Goal: Transaction & Acquisition: Obtain resource

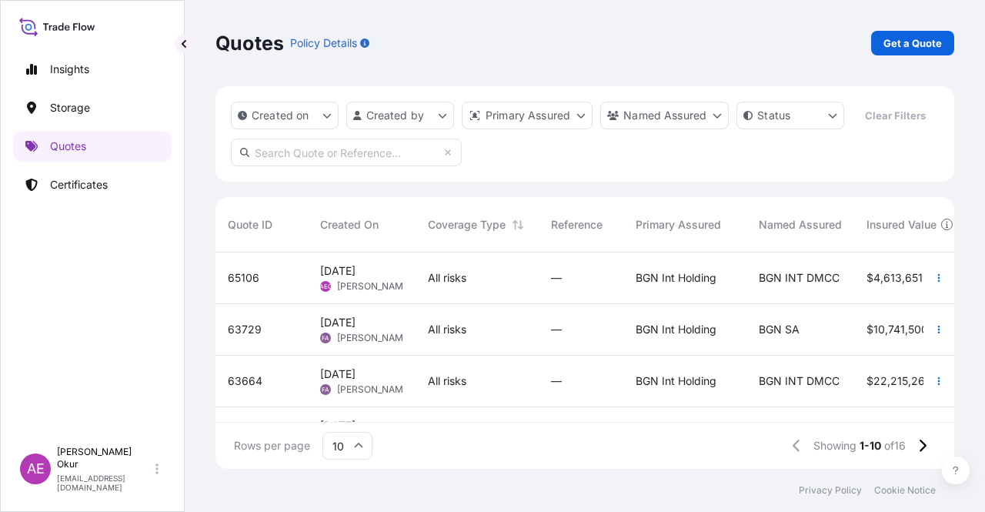
scroll to position [213, 726]
click at [388, 271] on span "[DATE] AEO Alp [PERSON_NAME]" at bounding box center [361, 277] width 83 height 29
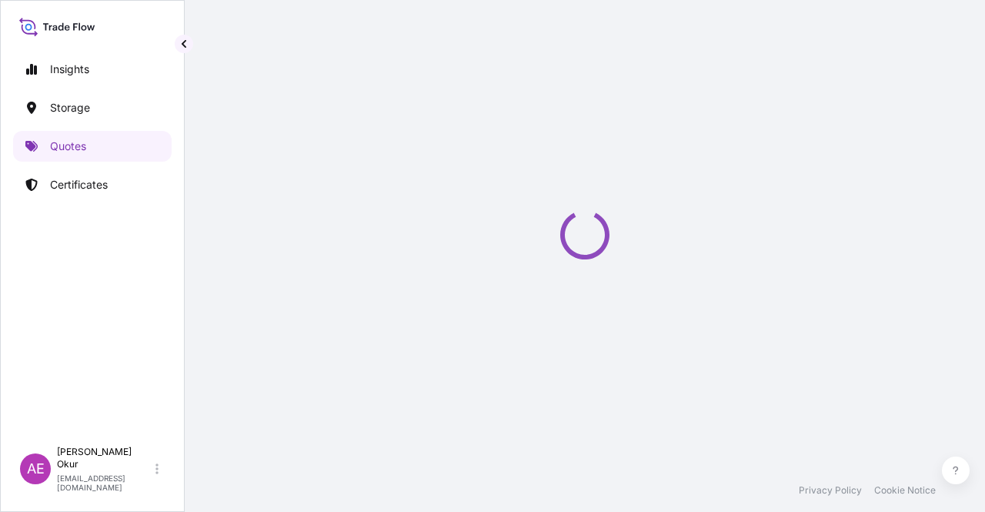
select select "Ocean Vessel"
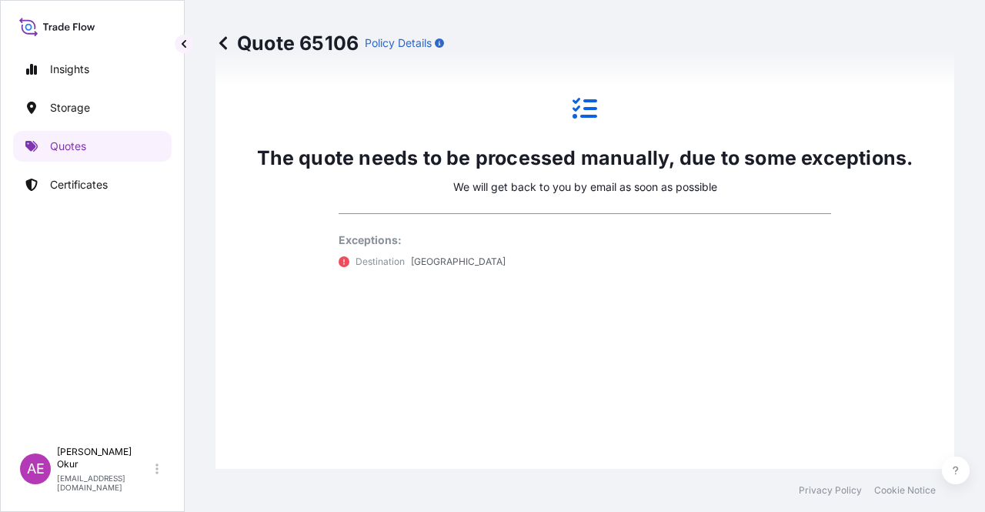
scroll to position [911, 0]
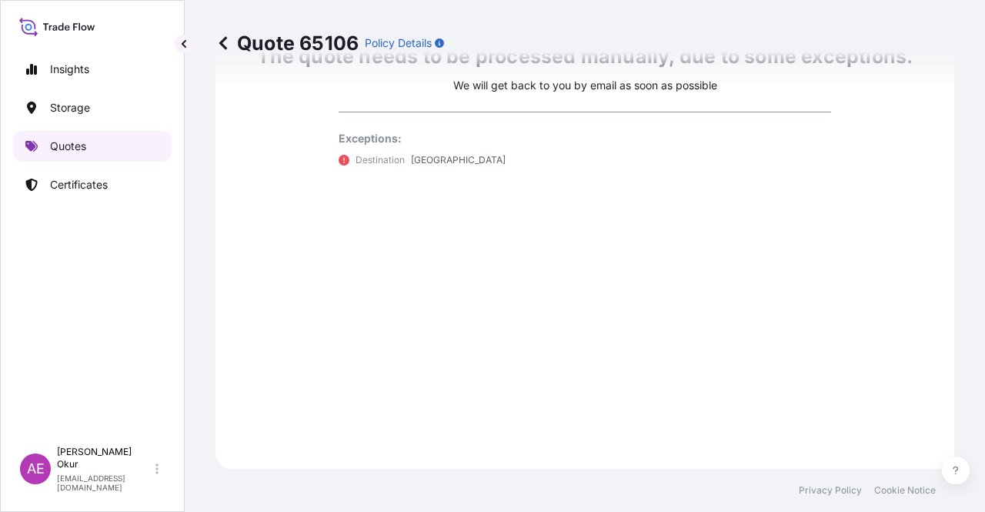
click at [128, 153] on link "Quotes" at bounding box center [92, 146] width 158 height 31
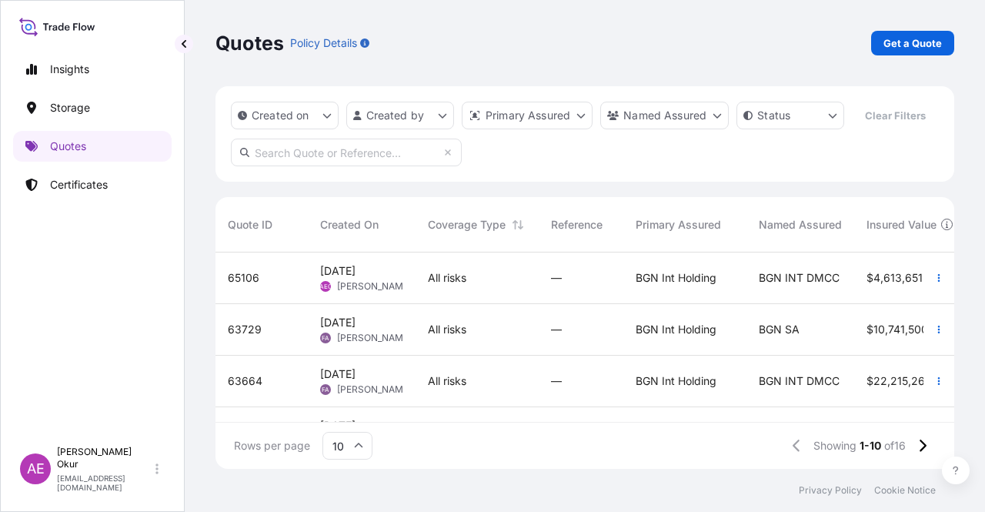
click at [410, 268] on div "[DATE] AEO Alp [PERSON_NAME]" at bounding box center [362, 278] width 108 height 52
select select "Ocean Vessel"
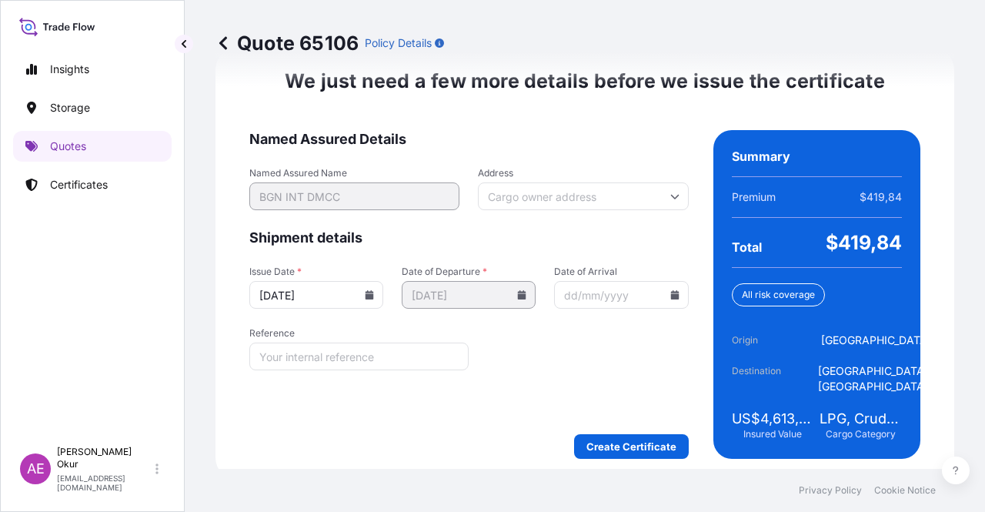
scroll to position [1966, 0]
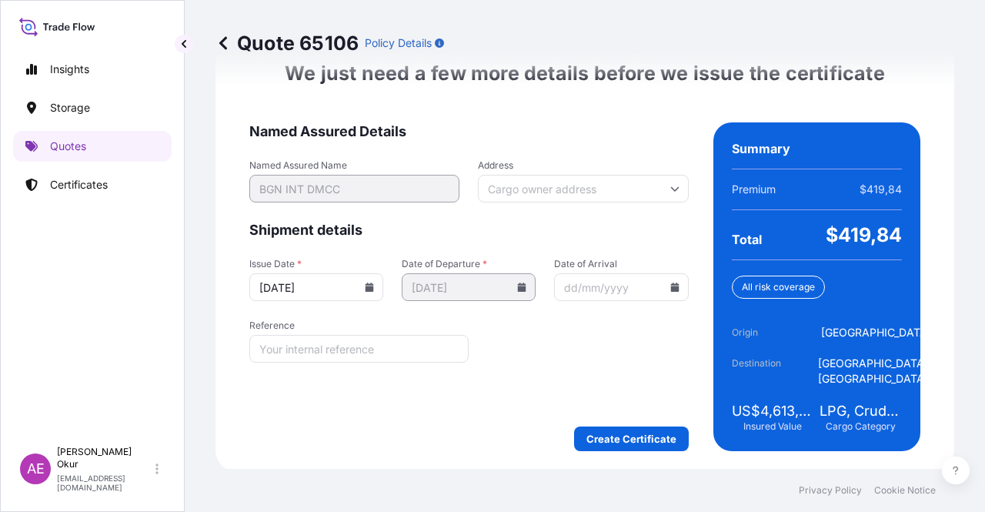
drag, startPoint x: 617, startPoint y: 412, endPoint x: 619, endPoint y: 421, distance: 8.6
click at [617, 415] on form "Named Assured Details Named Assured Name BGN INT DMCC Address Shipment details …" at bounding box center [468, 286] width 439 height 328
click at [620, 421] on form "Named Assured Details Named Assured Name BGN INT DMCC Address Shipment details …" at bounding box center [468, 286] width 439 height 328
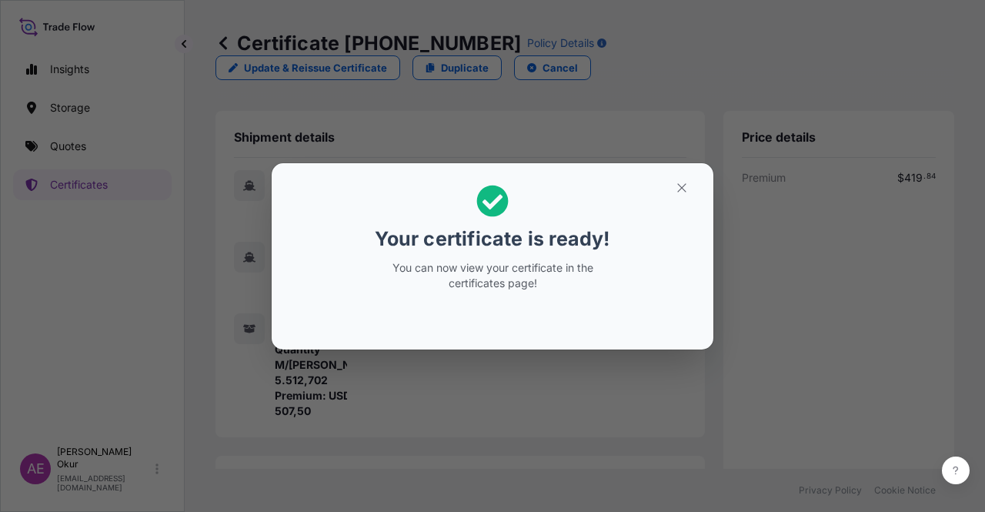
click at [669, 158] on div "Your certificate is ready! You can now view your certificate in the certificate…" at bounding box center [492, 256] width 985 height 512
click at [677, 167] on section "Your certificate is ready! You can now view your certificate in the certificate…" at bounding box center [493, 256] width 442 height 186
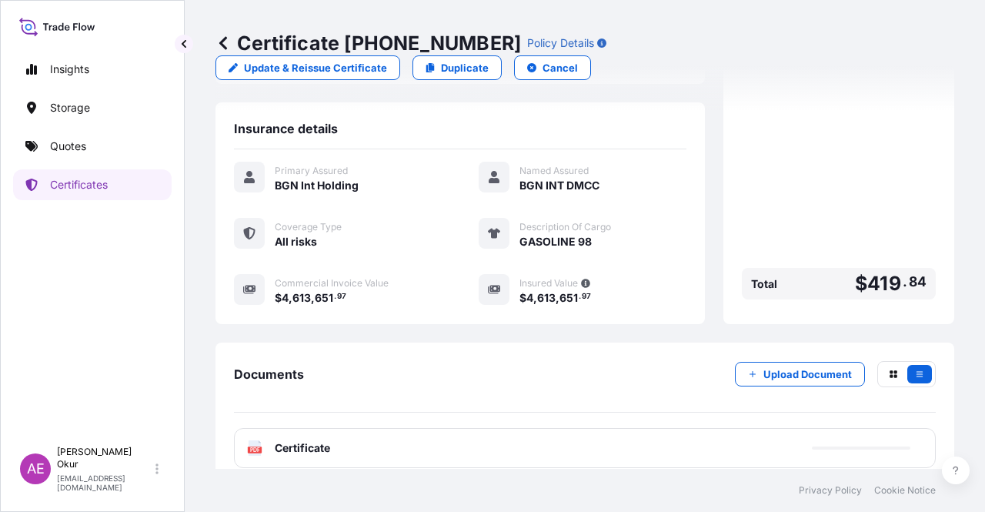
scroll to position [354, 0]
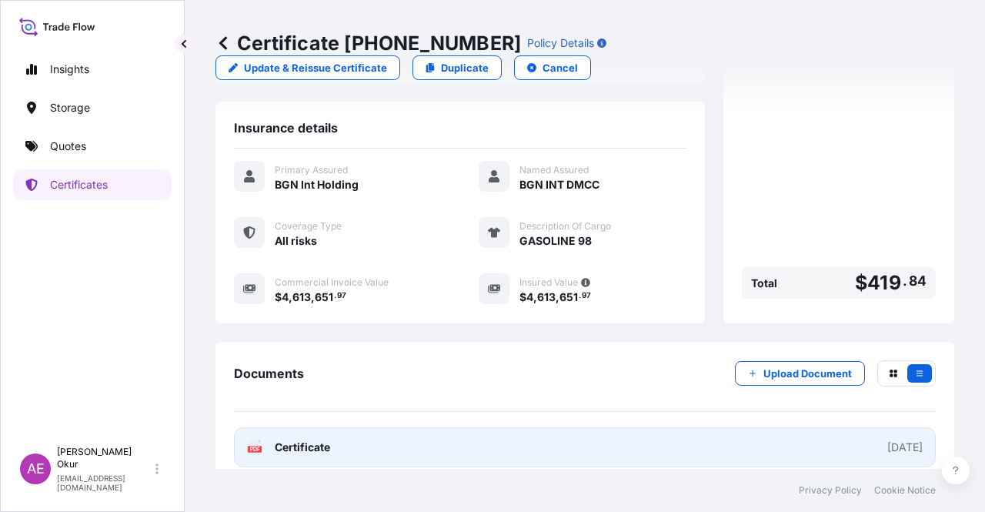
click at [312, 439] on span "Certificate" at bounding box center [302, 446] width 55 height 15
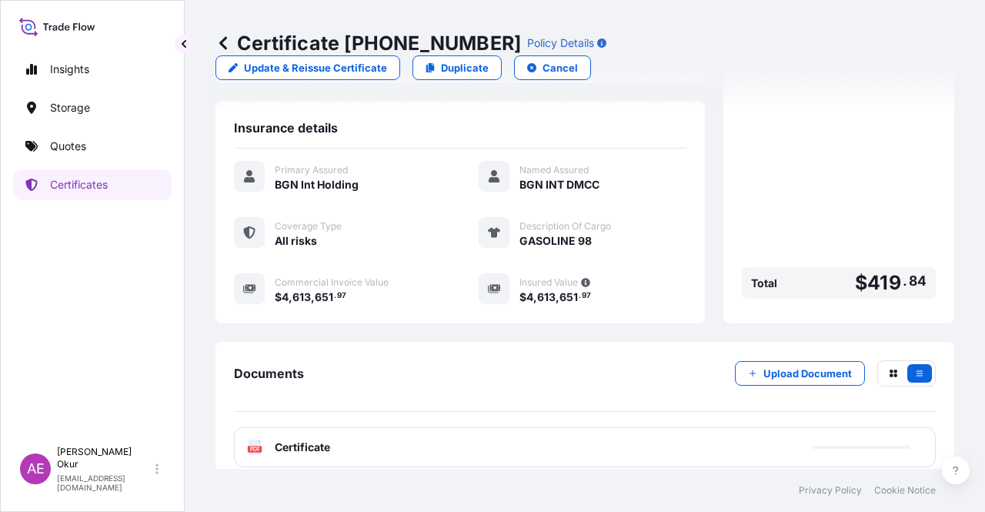
click at [128, 148] on link "Quotes" at bounding box center [92, 146] width 158 height 31
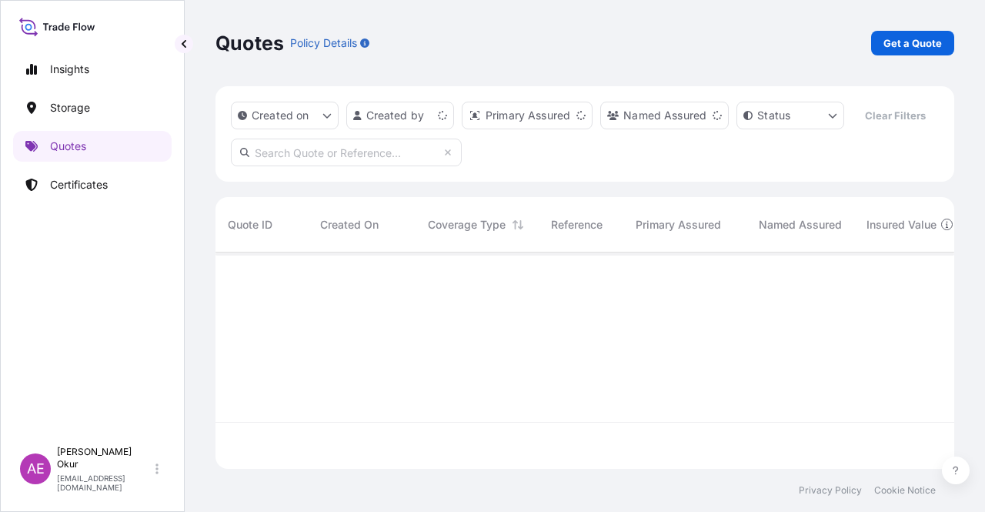
scroll to position [213, 726]
click at [938, 32] on link "Get a Quote" at bounding box center [912, 43] width 83 height 25
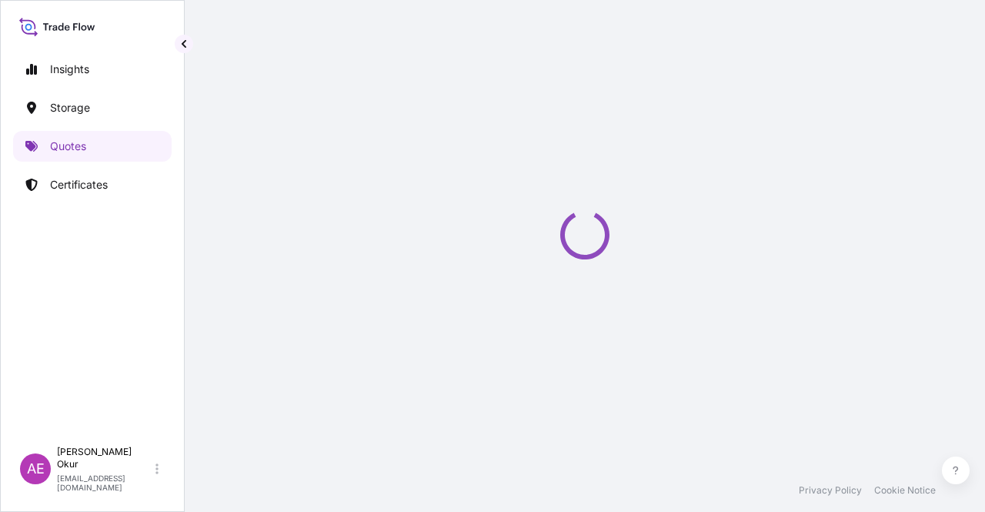
select select "Ocean Vessel"
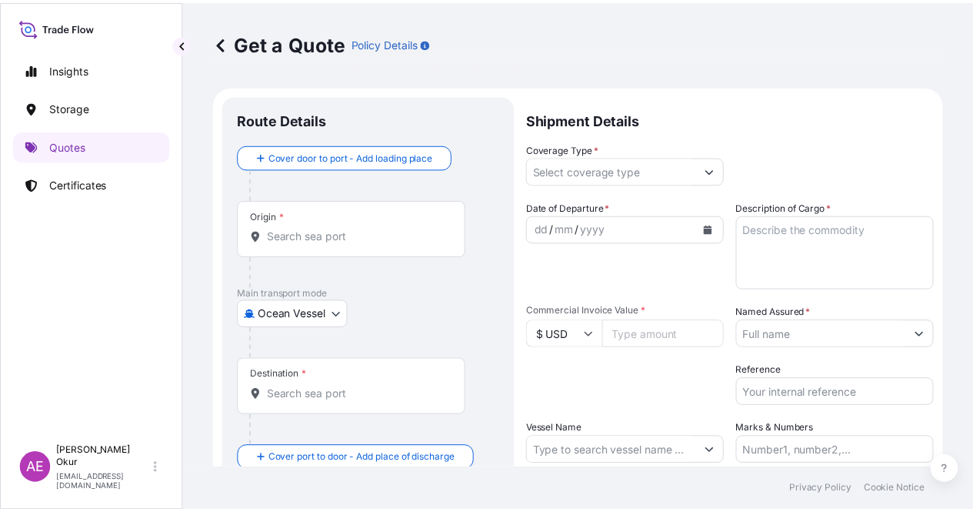
scroll to position [25, 0]
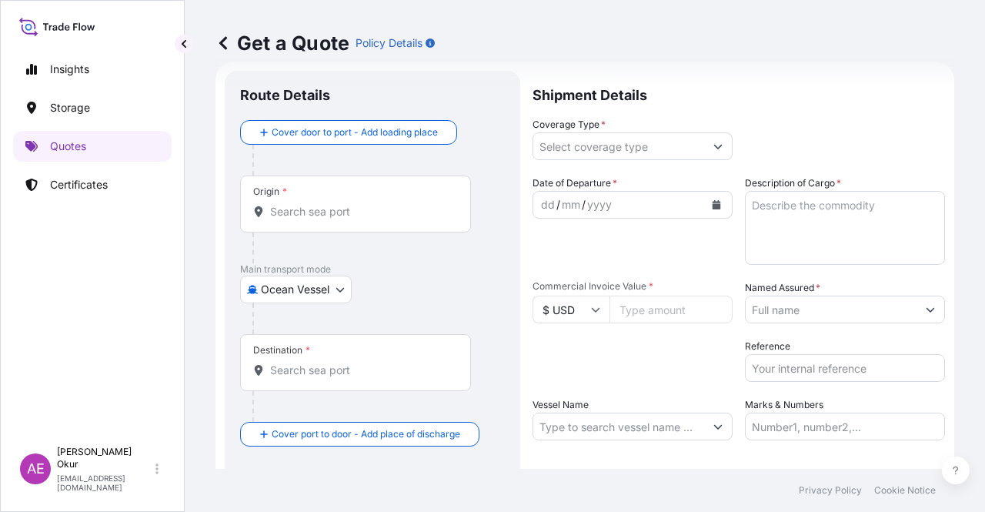
click at [375, 215] on input "Origin *" at bounding box center [361, 211] width 182 height 15
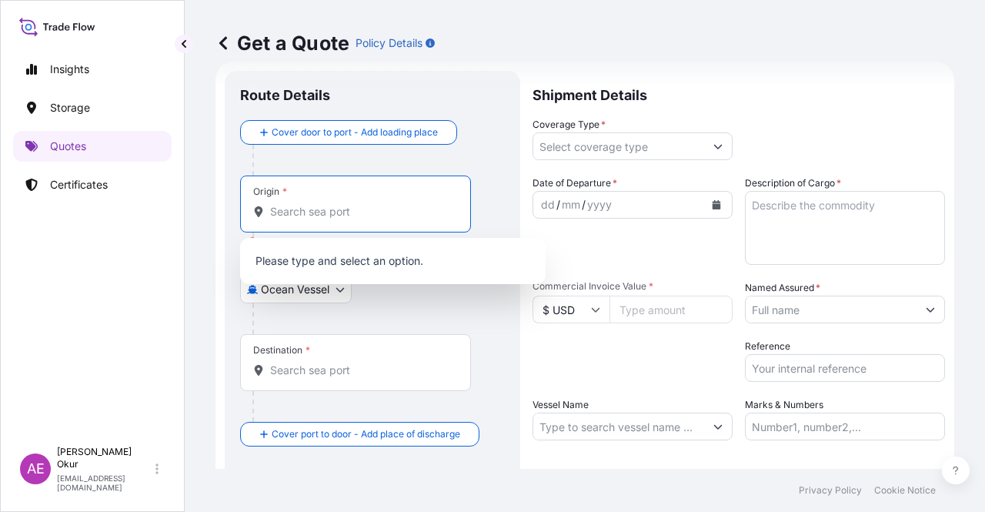
click at [371, 211] on input "Origin * Please select an origin" at bounding box center [361, 211] width 182 height 15
paste input "MARSA EL BREGA"
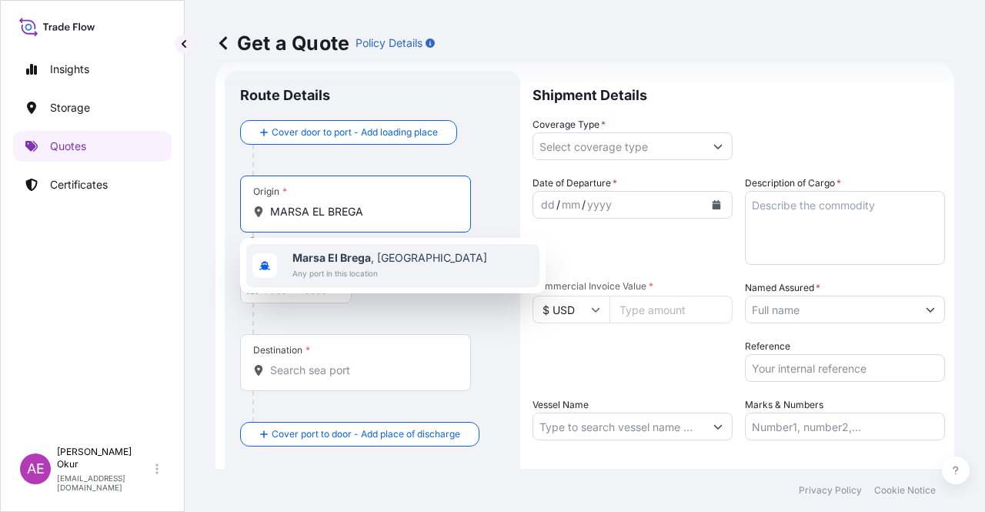
click at [366, 270] on span "Any port in this location" at bounding box center [389, 272] width 195 height 15
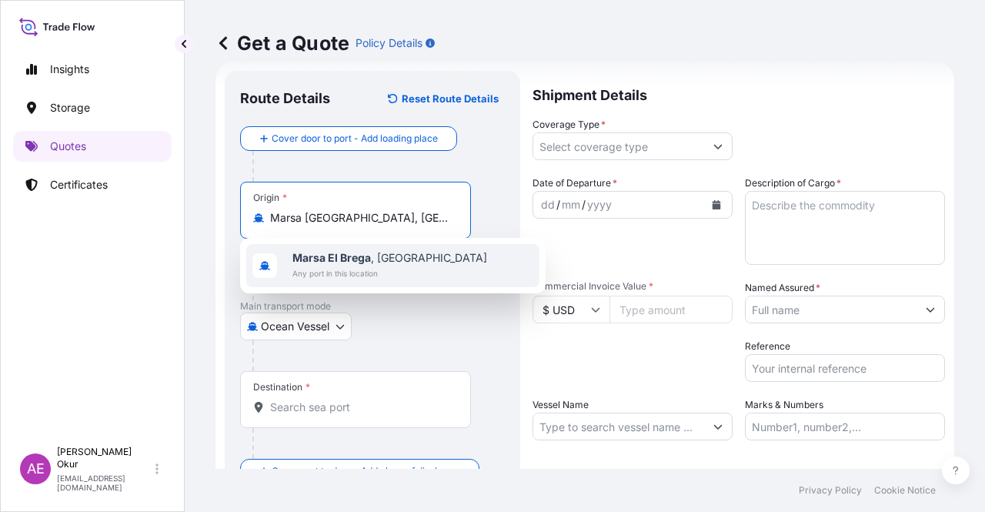
type input "Marsa [GEOGRAPHIC_DATA], [GEOGRAPHIC_DATA]"
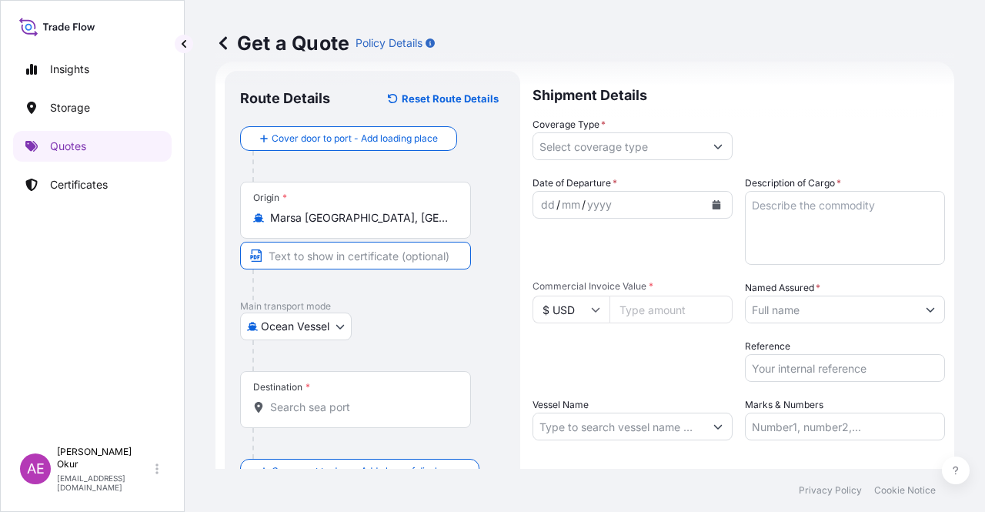
click at [368, 248] on input "Text to appear on certificate" at bounding box center [355, 256] width 231 height 28
paste input "MARSA EL BREGA"
type input "MARSA EL BREGA / [GEOGRAPHIC_DATA]"
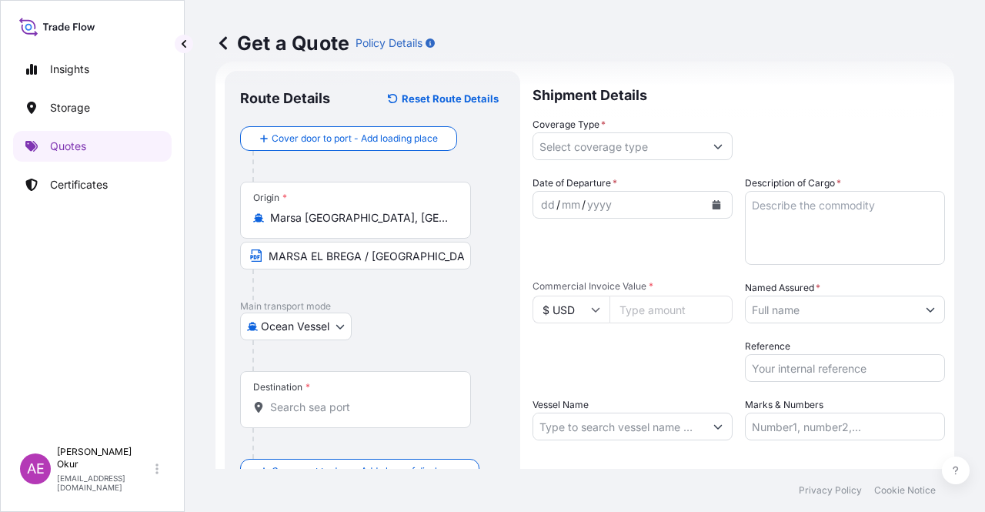
click at [326, 386] on div "Destination *" at bounding box center [355, 399] width 231 height 57
click at [326, 399] on input "Destination *" at bounding box center [361, 406] width 182 height 15
paste input "[GEOGRAPHIC_DATA]"
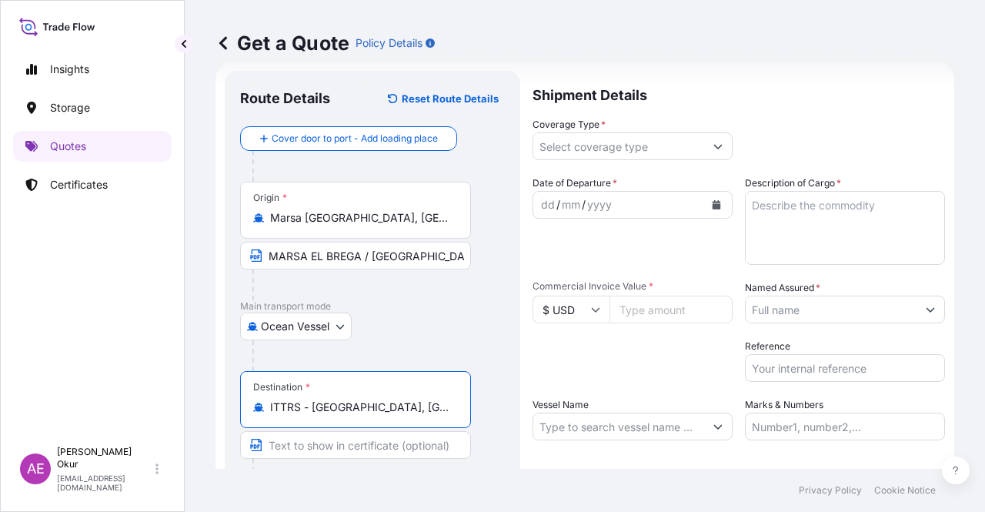
type input "ITTRS - [GEOGRAPHIC_DATA], [GEOGRAPHIC_DATA]"
click at [313, 446] on input "Text to appear on certificate" at bounding box center [355, 445] width 231 height 28
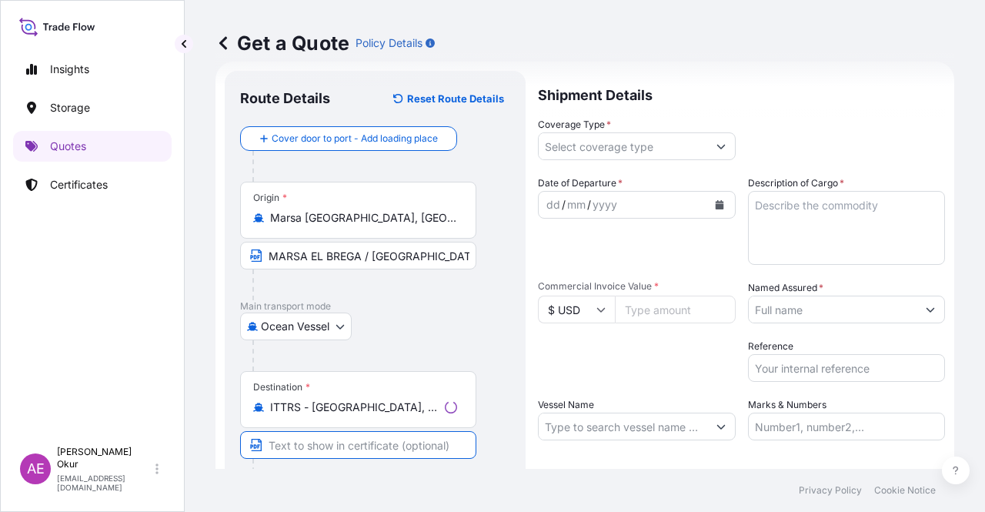
paste input "[GEOGRAPHIC_DATA]"
type input "[GEOGRAPHIC_DATA] / [GEOGRAPHIC_DATA]"
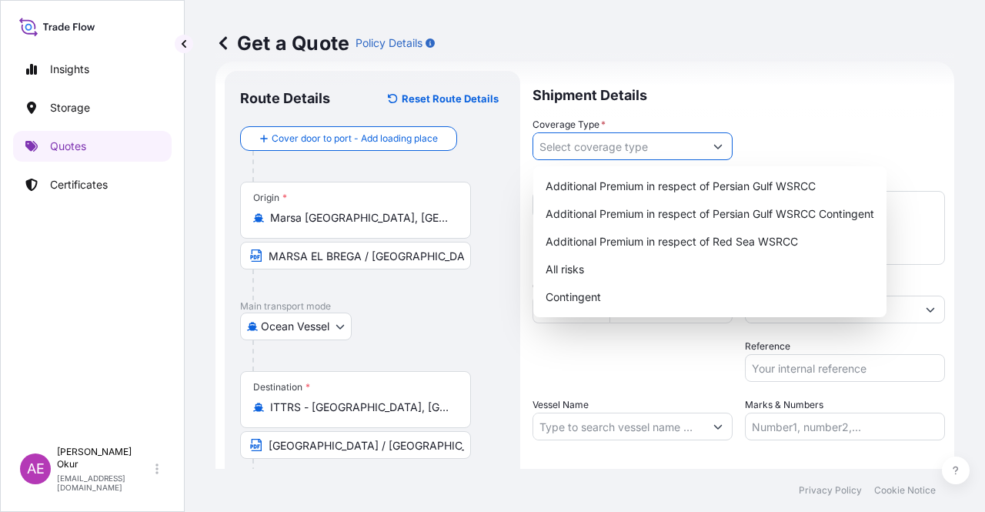
click at [657, 155] on input "Coverage Type *" at bounding box center [618, 146] width 171 height 28
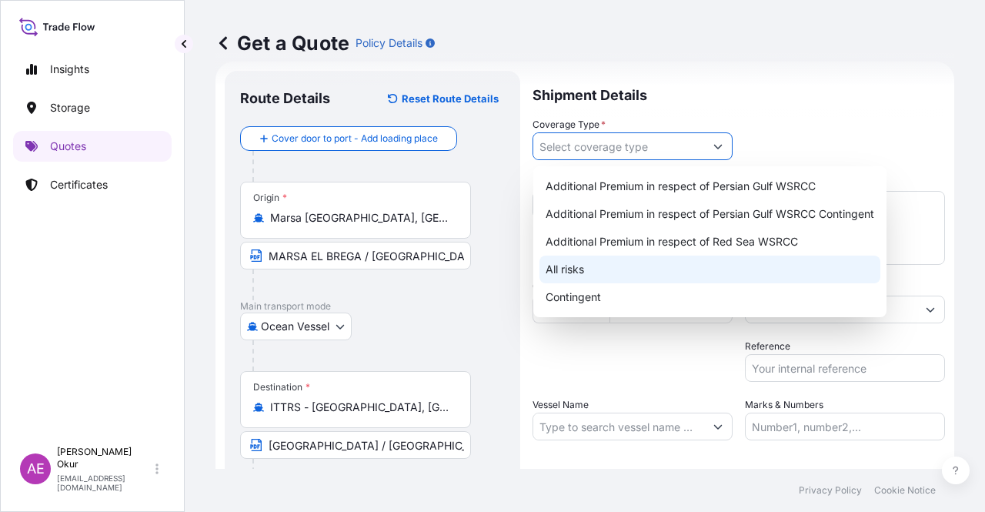
click at [593, 265] on div "All risks" at bounding box center [709, 269] width 341 height 28
type input "All risks"
click at [629, 262] on div "All risks" at bounding box center [709, 269] width 341 height 28
click at [606, 278] on div "All risks" at bounding box center [709, 269] width 341 height 28
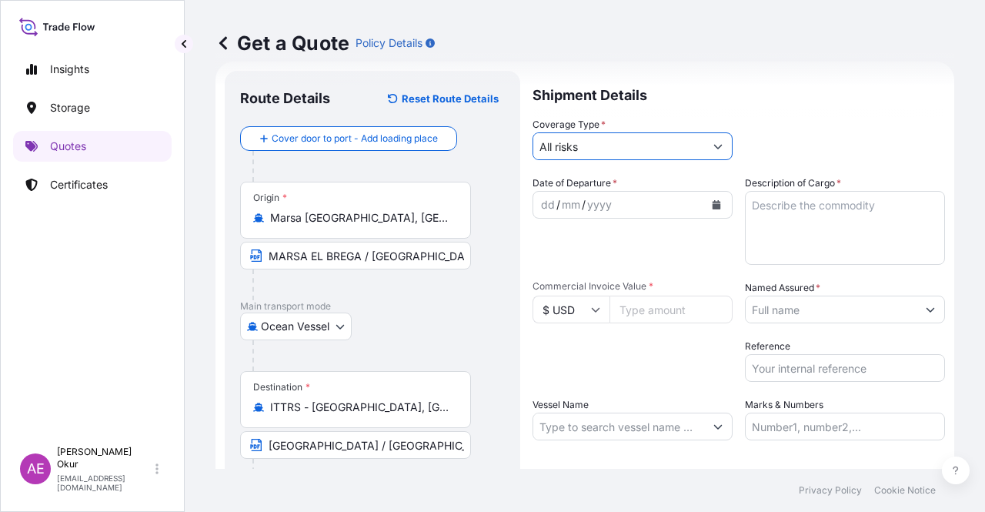
click at [536, 196] on div "dd / mm / yyyy" at bounding box center [618, 205] width 171 height 28
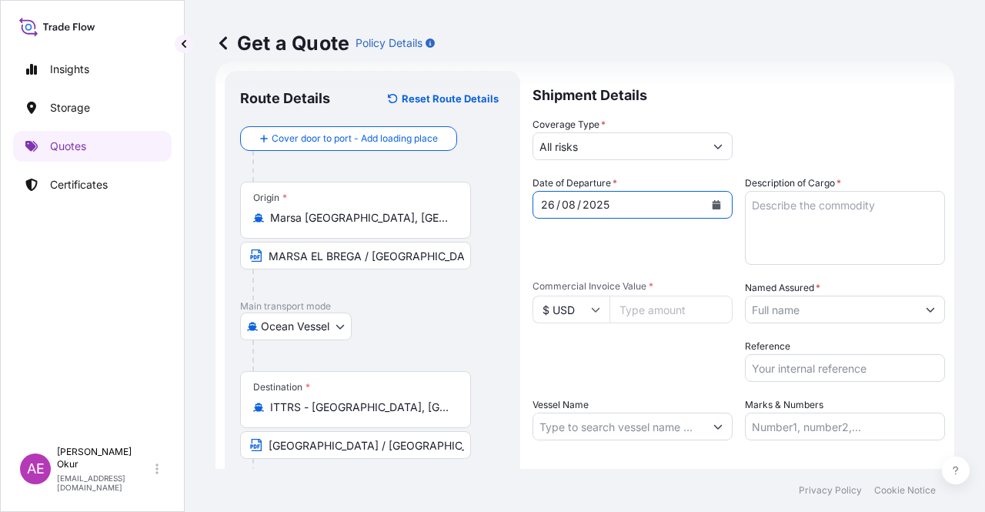
click at [789, 219] on textarea "Description of Cargo *" at bounding box center [845, 228] width 200 height 74
paste textarea "BREGA CRUDE OIL"
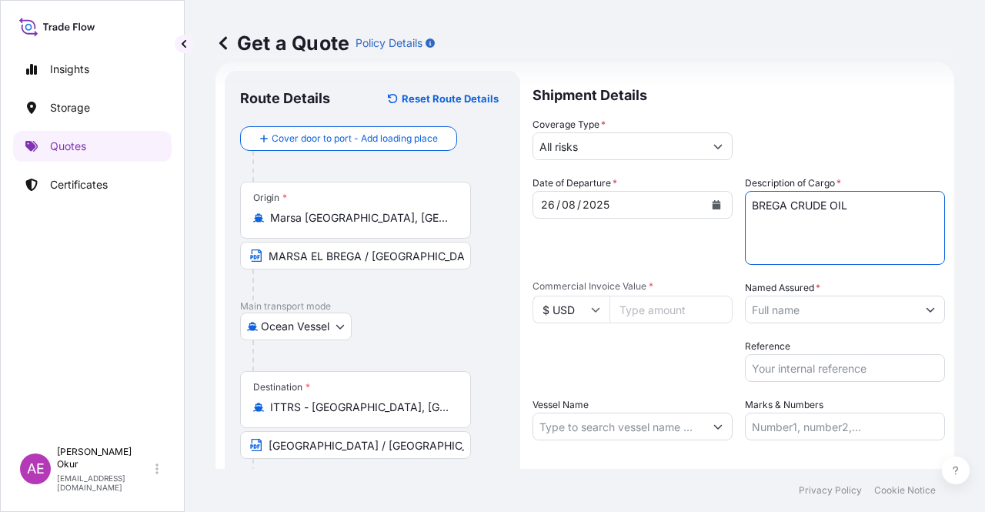
type textarea "BREGA CRUDE OIL"
drag, startPoint x: 664, startPoint y: 294, endPoint x: 660, endPoint y: 311, distance: 17.4
click at [663, 294] on div "Commercial Invoice Value * $ USD" at bounding box center [632, 301] width 200 height 43
click at [659, 312] on input "Commercial Invoice Value *" at bounding box center [670, 309] width 123 height 28
paste input "47035458.37"
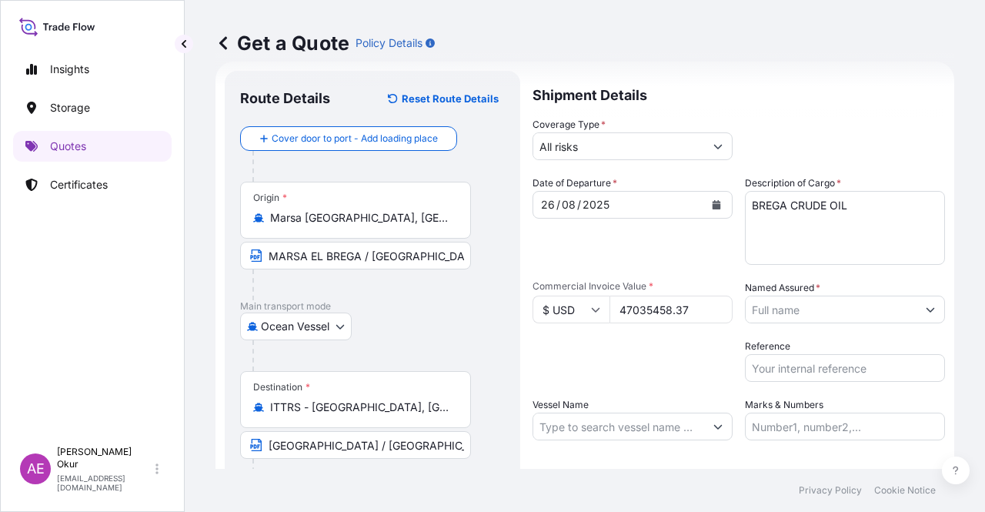
type input "47035458.37"
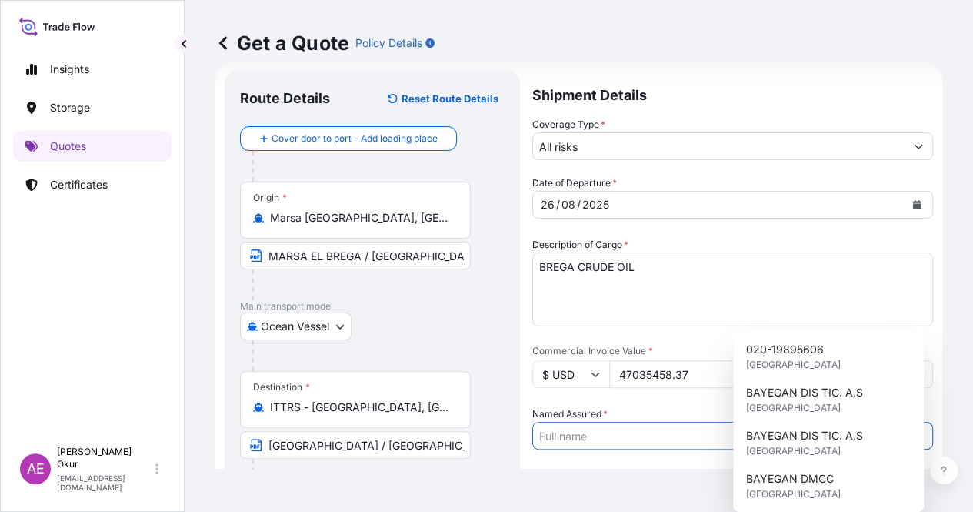
click at [800, 422] on input "Named Assured *" at bounding box center [719, 436] width 372 height 28
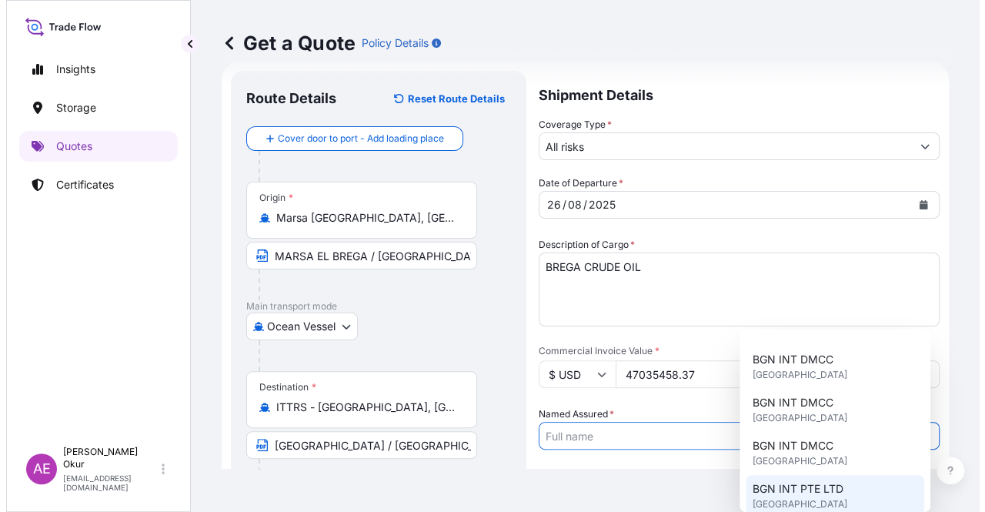
scroll to position [308, 0]
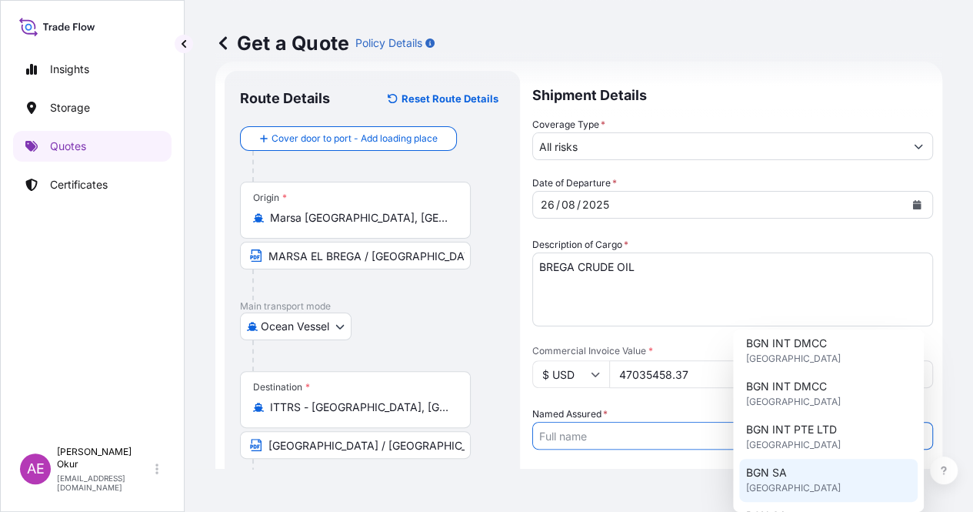
click at [762, 482] on span "[GEOGRAPHIC_DATA]" at bounding box center [792, 487] width 95 height 15
type input "BGN SA"
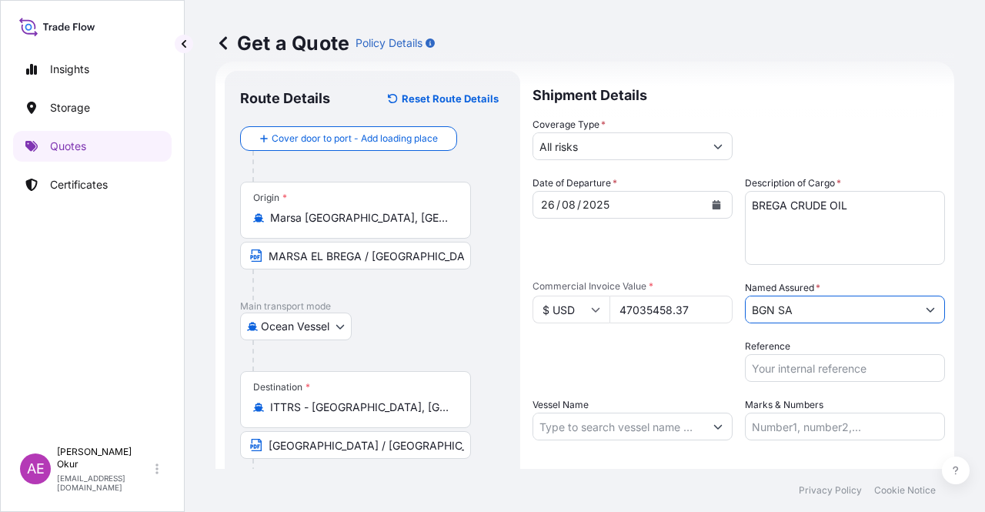
click at [643, 394] on div "Date of Departure * [DATE] Cargo Category * LPG, Crude Oil, Utility Fuel, Mid D…" at bounding box center [738, 307] width 412 height 265
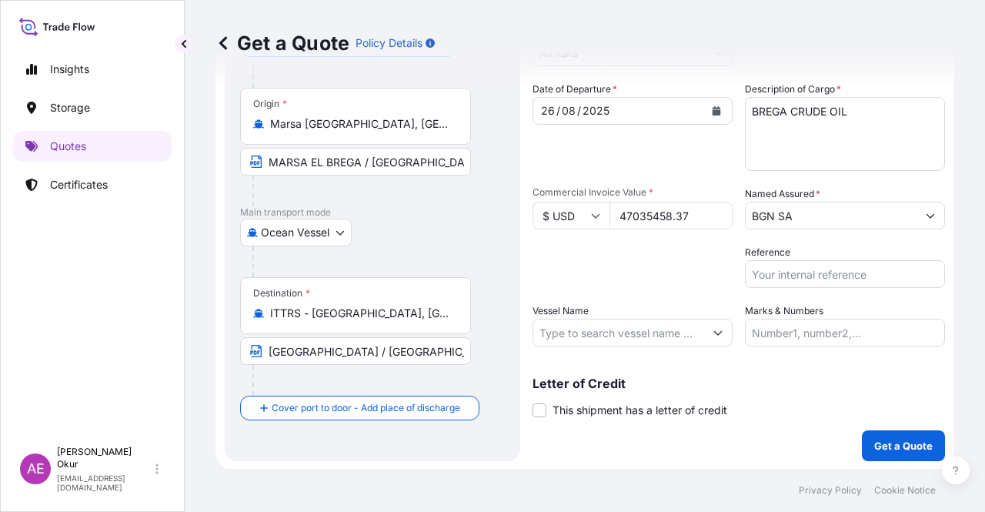
scroll to position [119, 0]
click at [779, 255] on label "Reference" at bounding box center [767, 251] width 45 height 15
click at [779, 259] on input "Reference" at bounding box center [845, 273] width 200 height 28
click at [589, 342] on div "Shipment Details Coverage Type * All risks Date of Departure * [DATE] Cargo Cat…" at bounding box center [738, 218] width 412 height 484
click at [652, 341] on input "Vessel Name" at bounding box center [618, 332] width 171 height 28
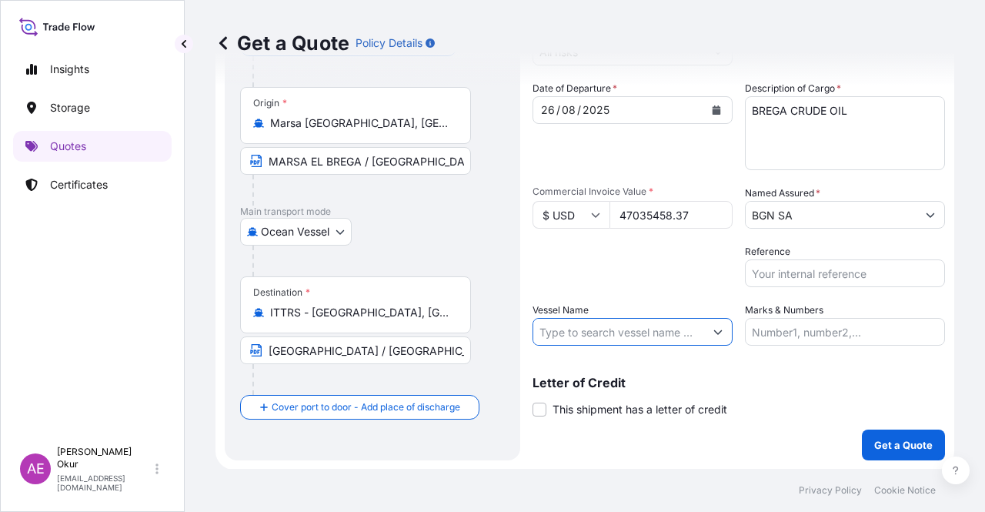
paste input "KRITI LEGEND"
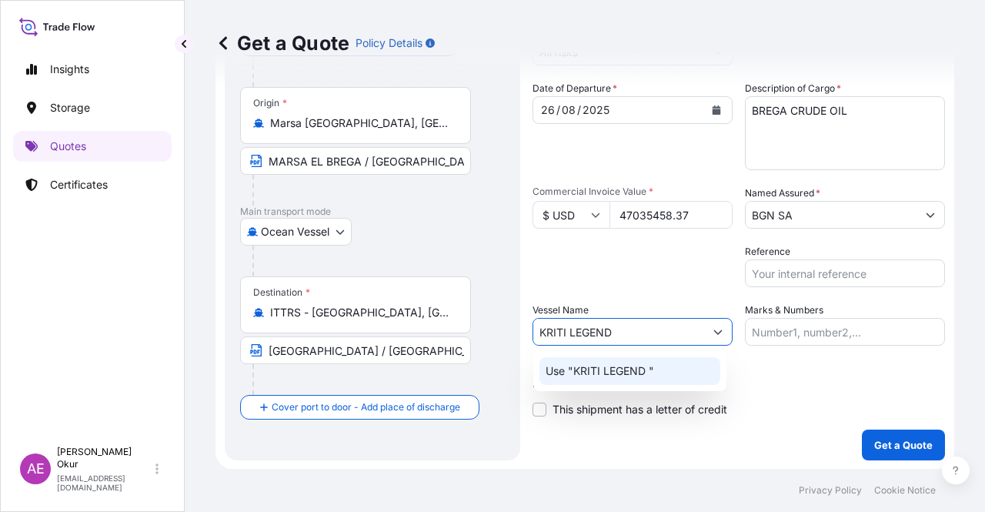
click at [631, 372] on p "Use "KRITI LEGEND "" at bounding box center [599, 370] width 108 height 15
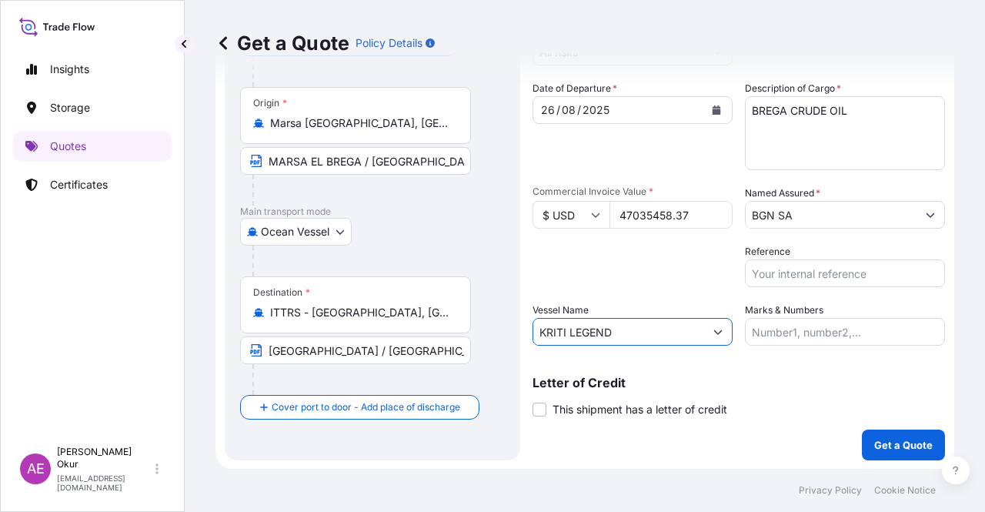
type input "KRITI LEGEND"
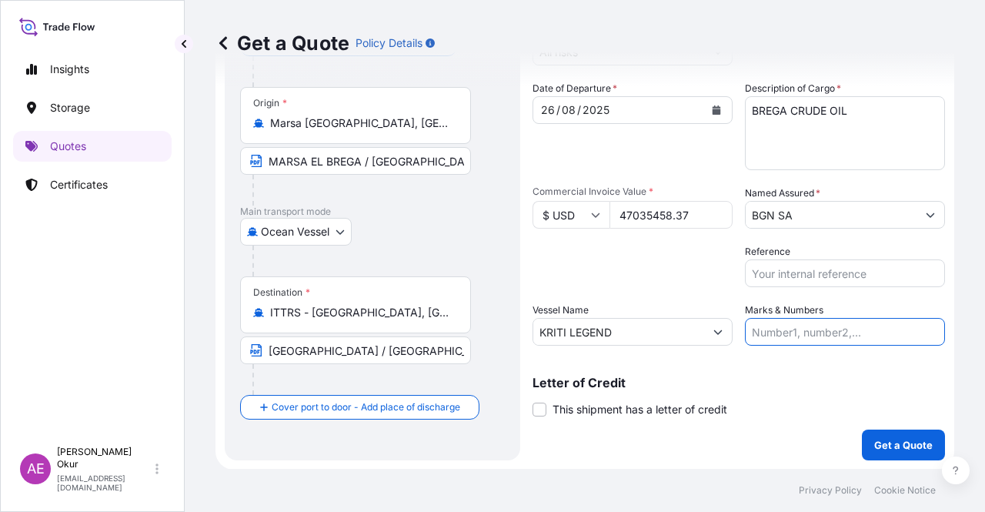
click at [789, 329] on input "Marks & Numbers" at bounding box center [845, 332] width 200 height 28
drag, startPoint x: 784, startPoint y: 335, endPoint x: 846, endPoint y: 336, distance: 62.3
click at [846, 336] on input "PO NO:25Y0135800 Quantity M/[PERSON_NAME]: 495,000 Premium: USD 57,03" at bounding box center [845, 332] width 200 height 28
paste input "221"
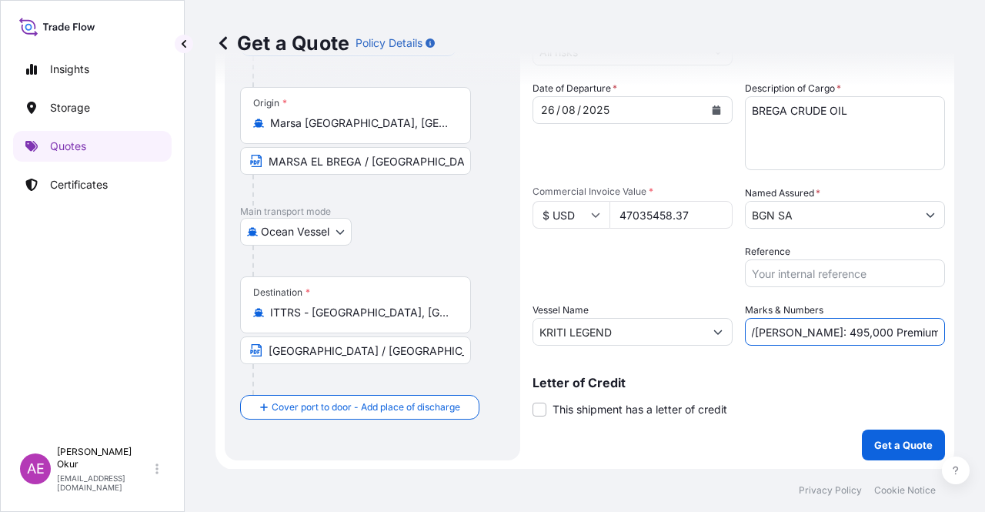
drag, startPoint x: 894, startPoint y: 335, endPoint x: 975, endPoint y: 333, distance: 81.6
click at [975, 333] on div "Get a Quote Policy Details Route Details Reset Route Details Cover door to port…" at bounding box center [585, 234] width 800 height 469
click at [829, 328] on input "PO NO:25Y0221800 Quantity M/[PERSON_NAME]: 495,000 Premium: USD 57,03" at bounding box center [845, 332] width 200 height 28
drag, startPoint x: 779, startPoint y: 328, endPoint x: 816, endPoint y: 335, distance: 38.3
click at [816, 335] on input "PO NO:25Y0221800 Quantity M/[PERSON_NAME]: 495,000 Premium: USD 57,03" at bounding box center [845, 332] width 200 height 28
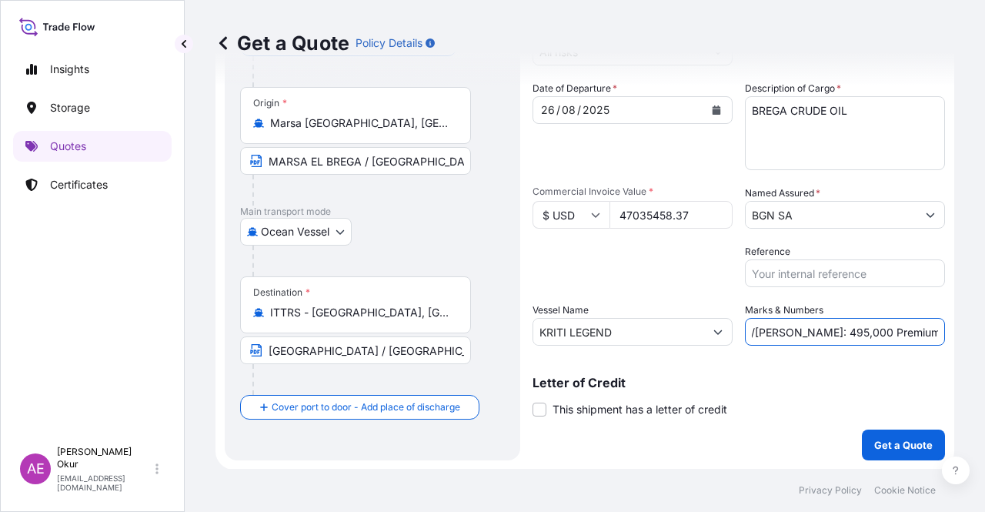
paste input "81.615,135"
drag, startPoint x: 922, startPoint y: 340, endPoint x: 982, endPoint y: 327, distance: 61.4
click at [984, 328] on div "Get a Quote Policy Details Route Details Reset Route Details Cover door to port…" at bounding box center [585, 234] width 800 height 469
click at [863, 324] on input "PO NO:25Y0221800 Quantity M/[PERSON_NAME]: 81.615,135 Premium: USD 57,03" at bounding box center [845, 332] width 200 height 28
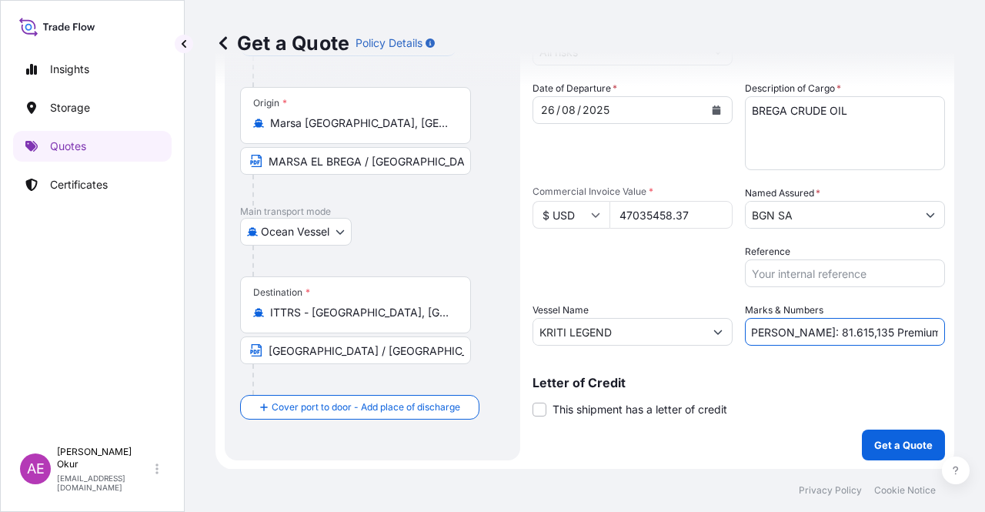
drag, startPoint x: 900, startPoint y: 328, endPoint x: 983, endPoint y: 330, distance: 83.1
click at [975, 328] on div "Get a Quote Policy Details Route Details Reset Route Details Cover door to port…" at bounding box center [585, 234] width 800 height 469
paste input ".173,90"
type input "PO NO:25Y0221800 Quantity M/[PERSON_NAME]: 81.615,135 Premium: USD 5.173,90"
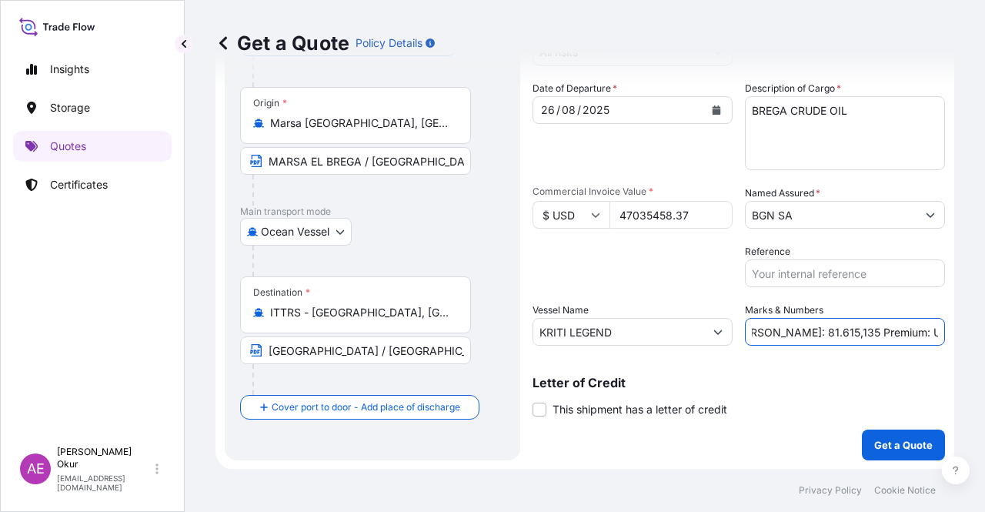
scroll to position [0, 0]
click at [896, 441] on p "Get a Quote" at bounding box center [903, 444] width 58 height 15
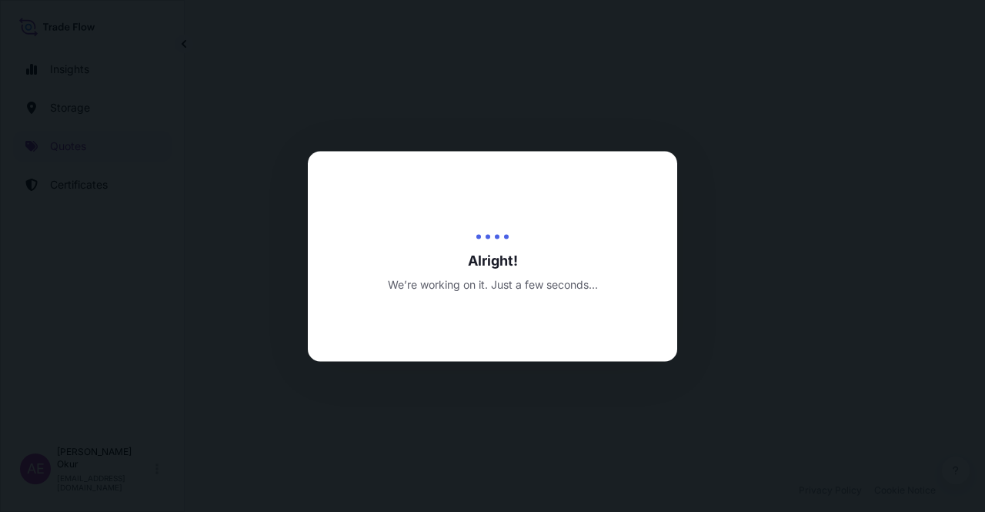
select select "Ocean Vessel"
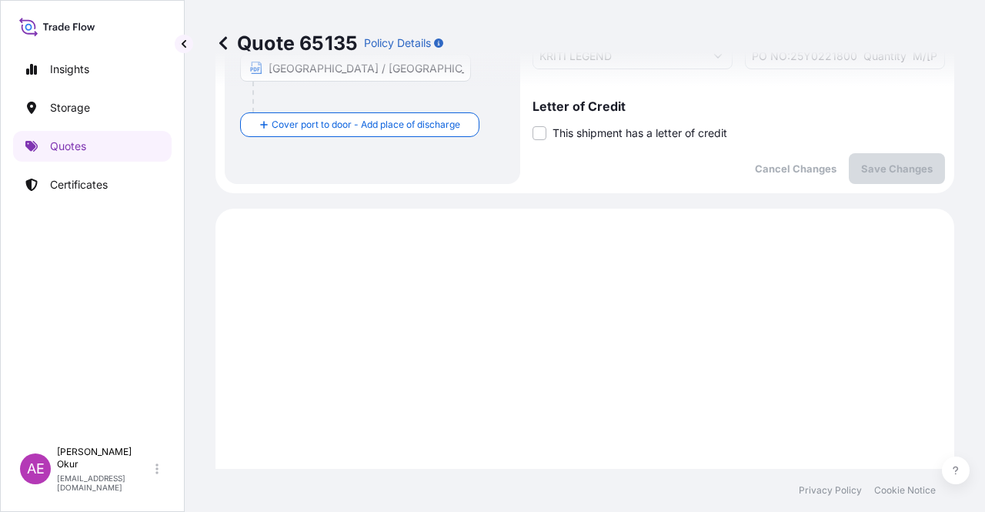
scroll to position [526, 0]
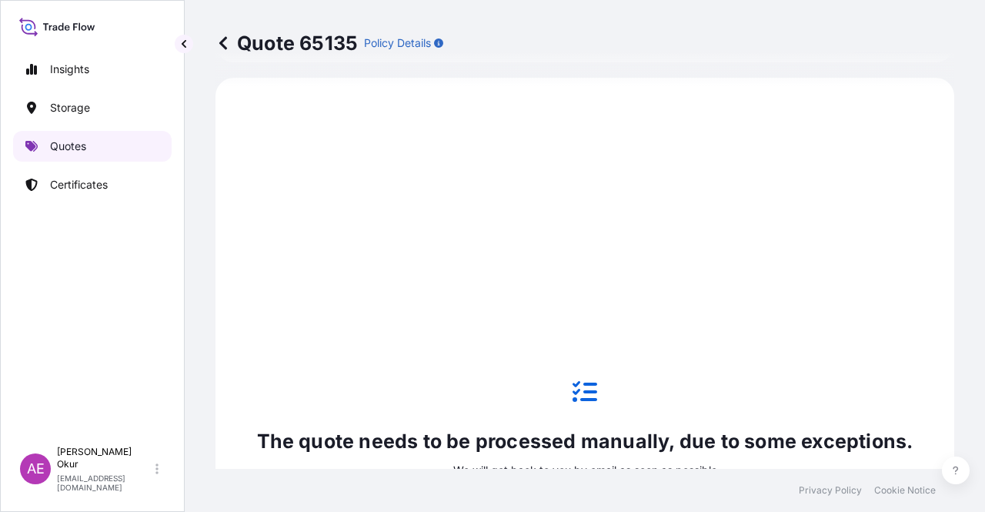
click at [74, 136] on link "Quotes" at bounding box center [92, 146] width 158 height 31
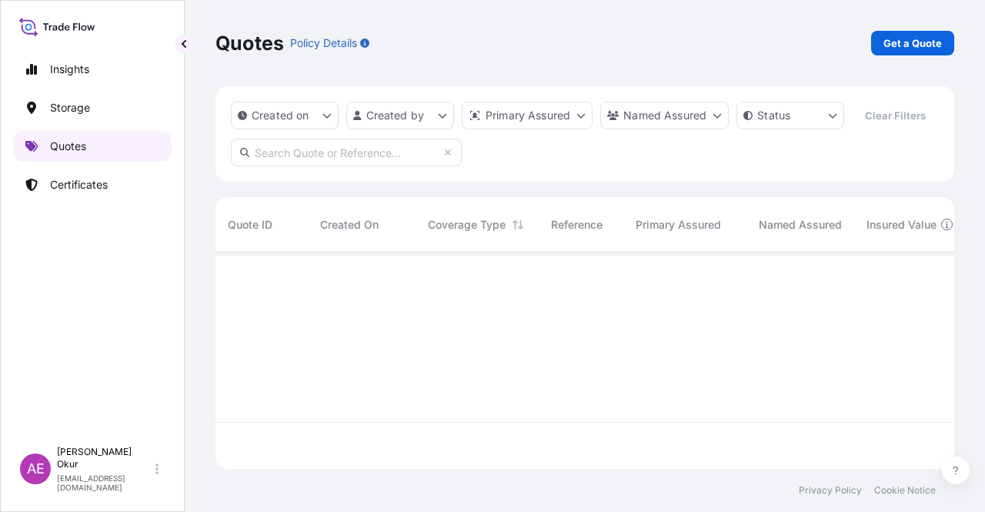
scroll to position [213, 726]
click at [905, 56] on div "Quotes Policy Details Get a Quote" at bounding box center [584, 43] width 739 height 86
click at [905, 53] on link "Get a Quote" at bounding box center [912, 43] width 83 height 25
select select "Ocean Vessel"
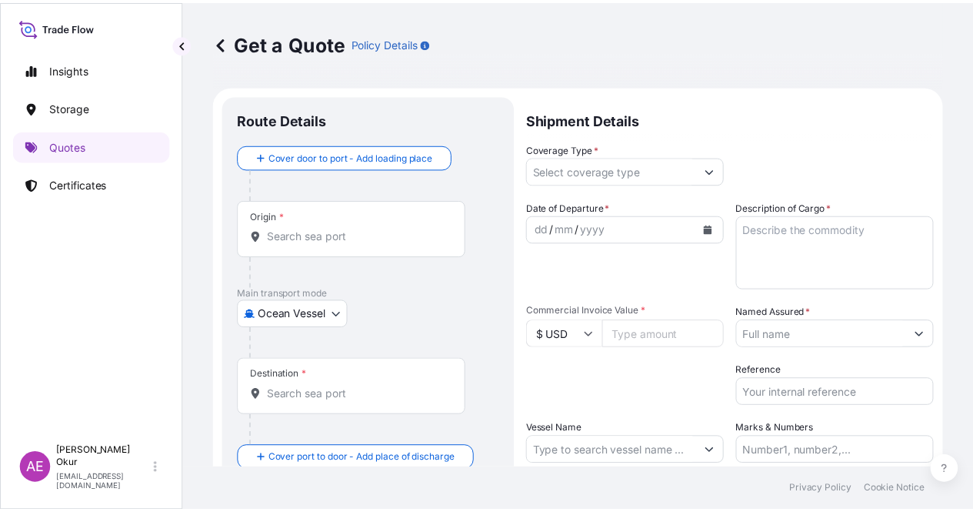
scroll to position [25, 0]
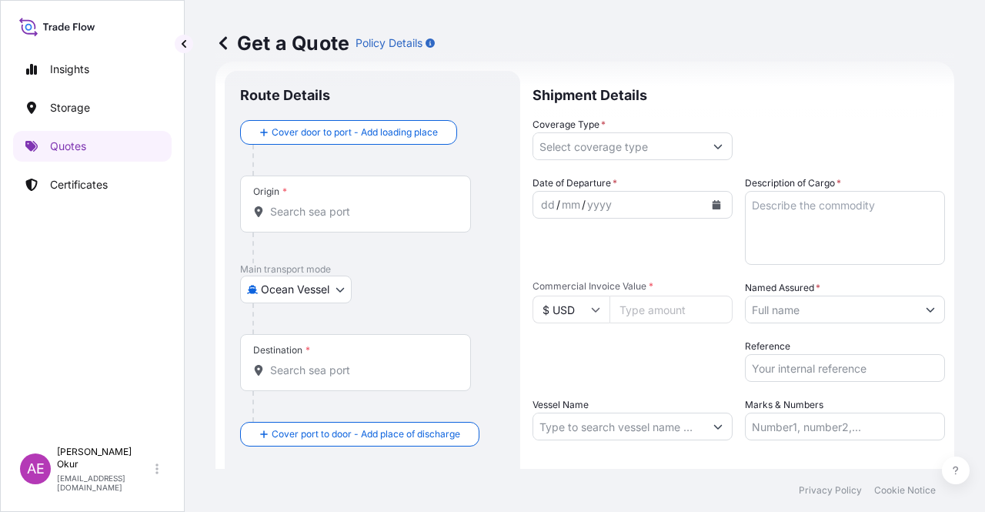
click at [363, 190] on div "Origin *" at bounding box center [355, 203] width 231 height 57
click at [363, 204] on input "Origin *" at bounding box center [361, 211] width 182 height 15
paste input "ZAWIA"
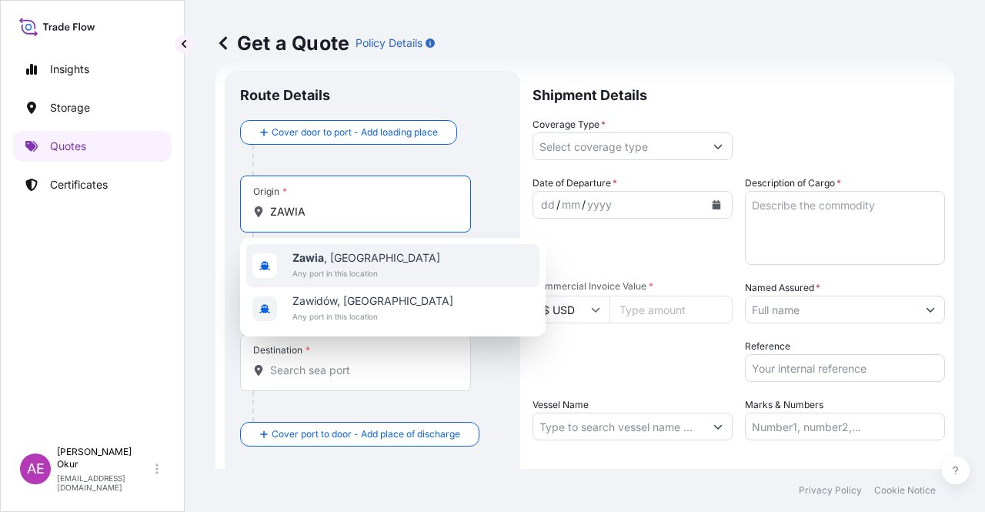
click at [364, 256] on span "Zawia , [GEOGRAPHIC_DATA]" at bounding box center [366, 257] width 148 height 15
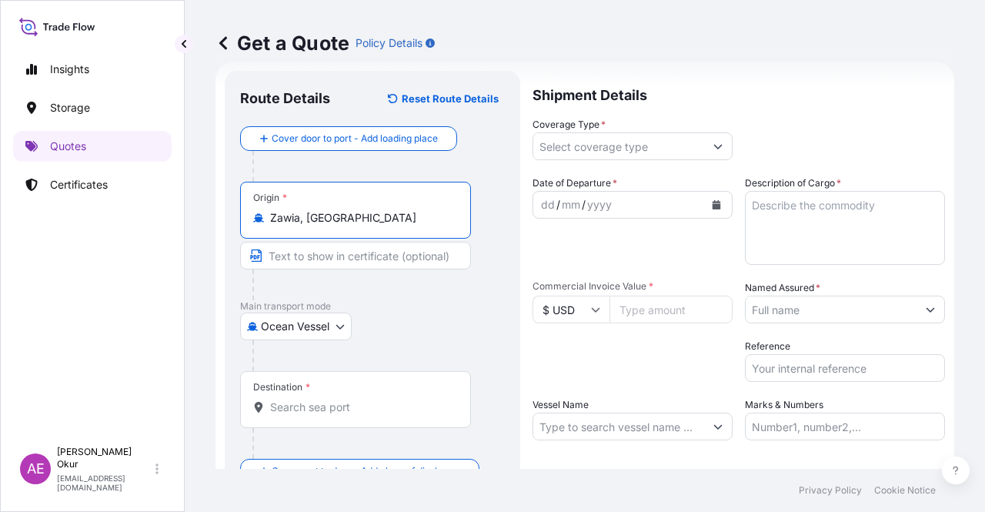
type input "Zawia, [GEOGRAPHIC_DATA]"
click at [354, 256] on input "Text to appear on certificate" at bounding box center [355, 256] width 231 height 28
paste input "ZAWIA"
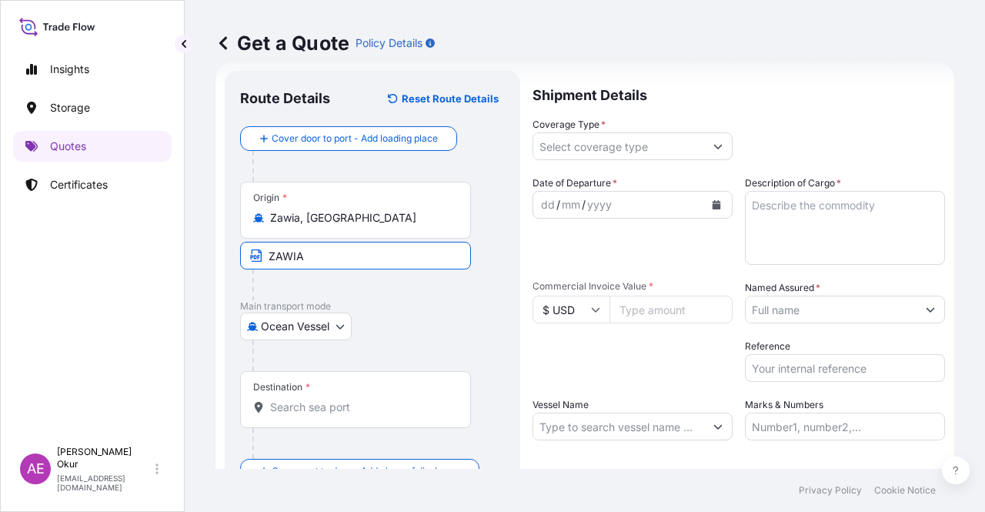
type input "ZAWIA / [GEOGRAPHIC_DATA]"
click at [338, 408] on input "Destination *" at bounding box center [361, 406] width 182 height 15
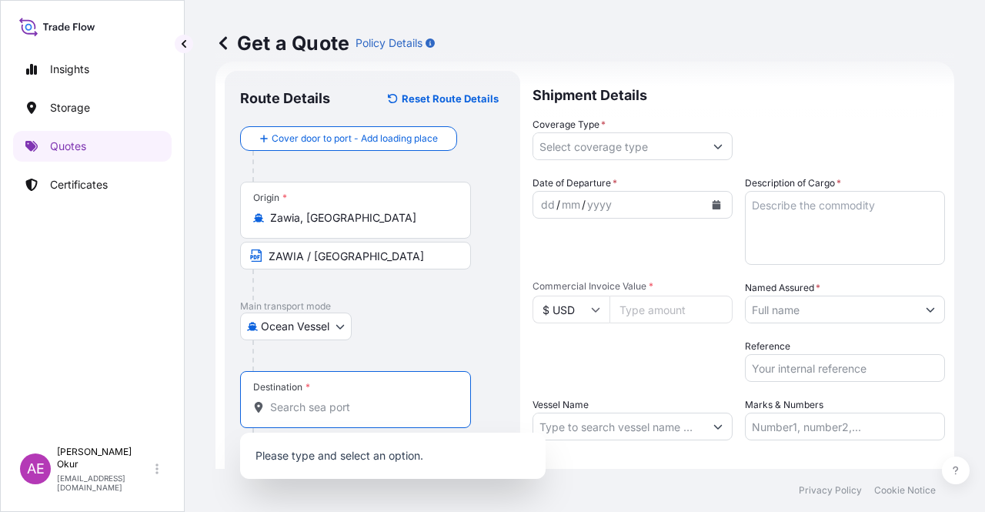
paste input "[GEOGRAPHIC_DATA]"
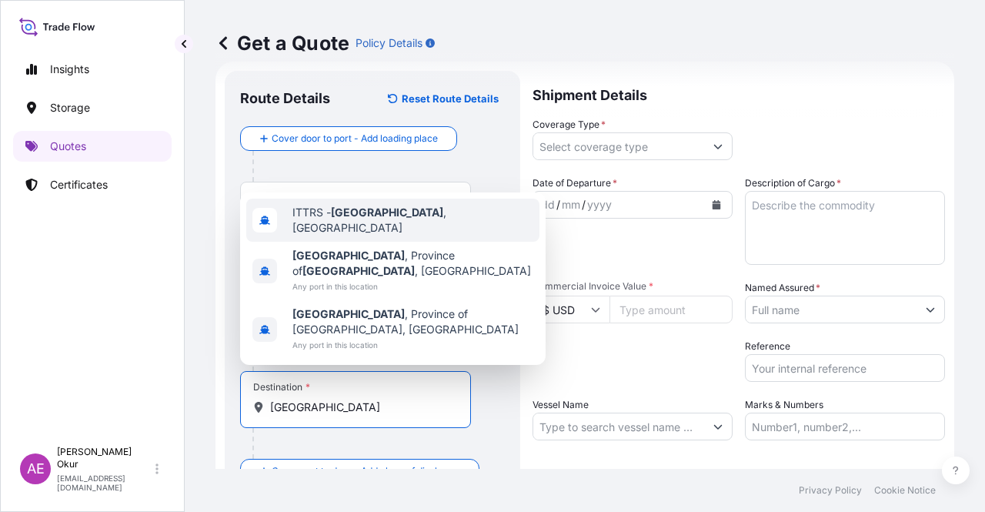
click at [377, 235] on span "ITTRS - [GEOGRAPHIC_DATA] , [GEOGRAPHIC_DATA]" at bounding box center [412, 220] width 241 height 31
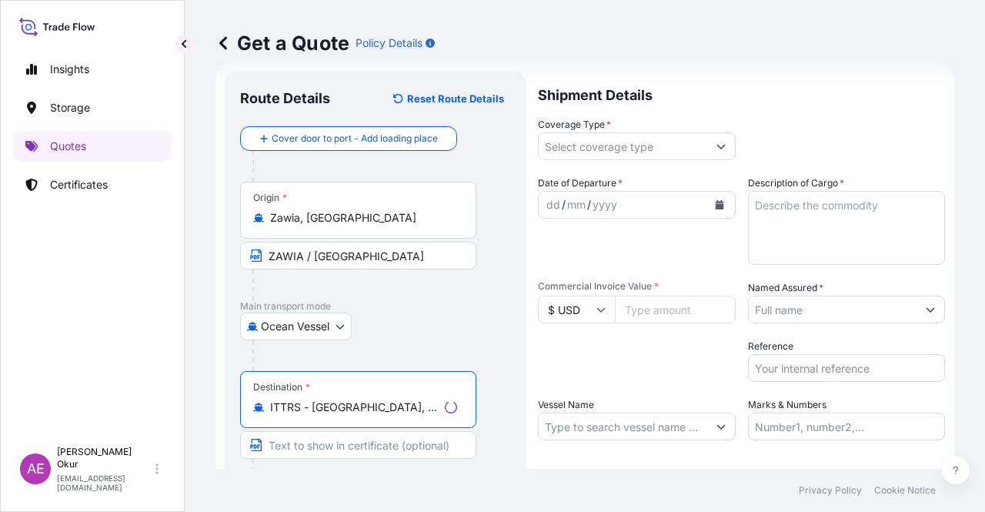
type input "ITTRS - [GEOGRAPHIC_DATA], [GEOGRAPHIC_DATA]"
click at [362, 442] on input "Text to appear on certificate" at bounding box center [358, 445] width 236 height 28
paste input "[GEOGRAPHIC_DATA]"
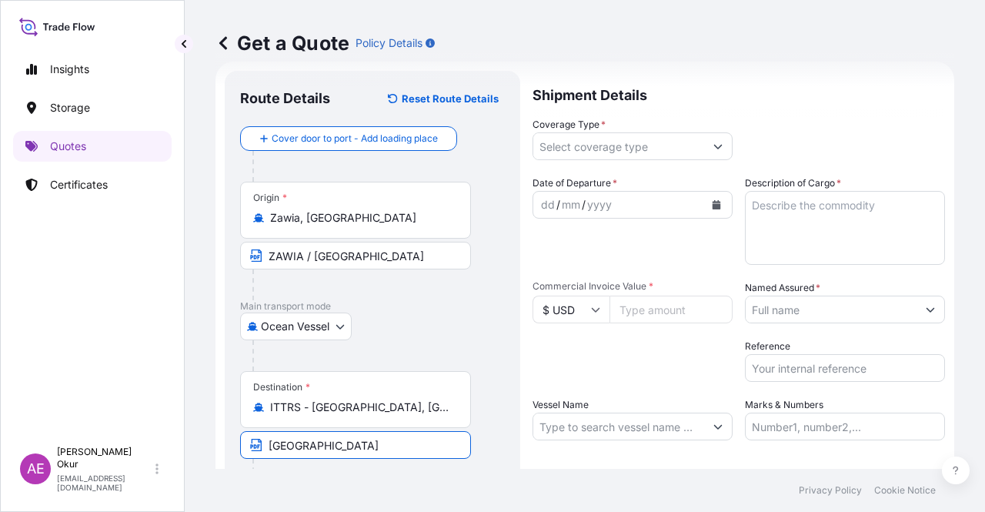
type input "[GEOGRAPHIC_DATA] / [GEOGRAPHIC_DATA]"
click at [626, 148] on input "Coverage Type *" at bounding box center [618, 146] width 171 height 28
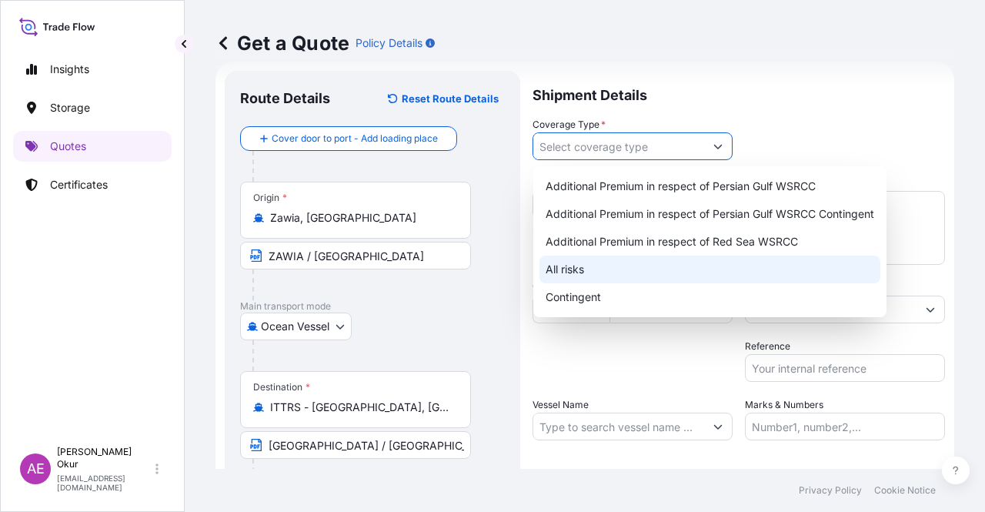
click at [596, 272] on div "All risks" at bounding box center [709, 269] width 341 height 28
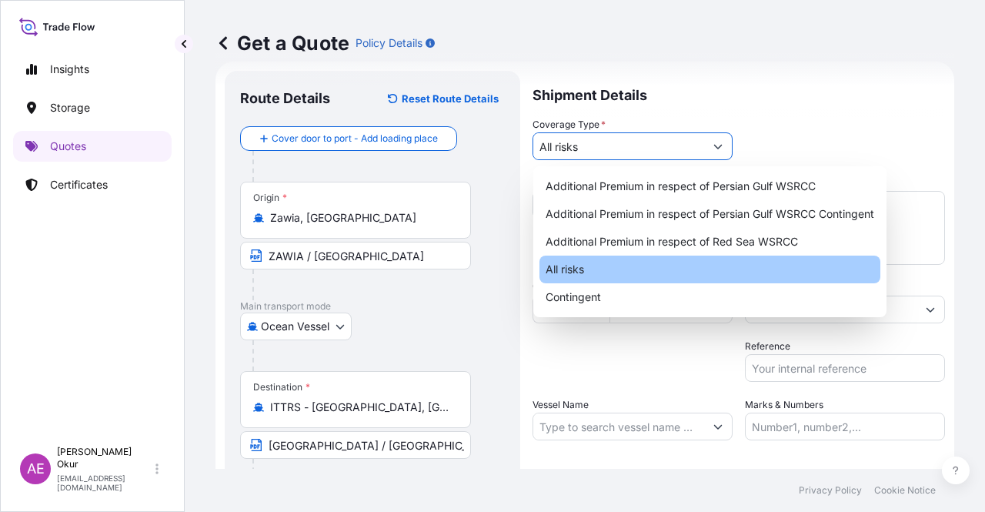
type input "All risks"
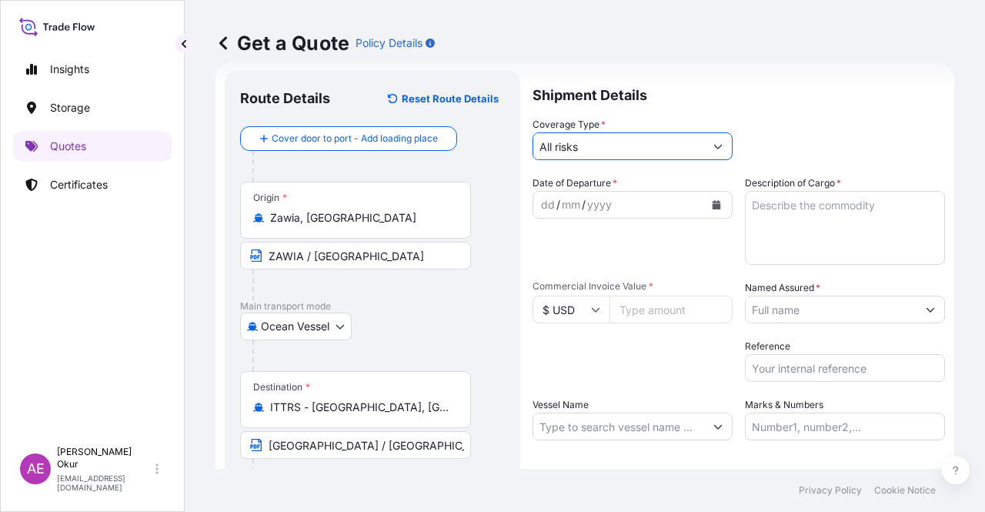
click at [552, 208] on div "dd" at bounding box center [547, 204] width 17 height 18
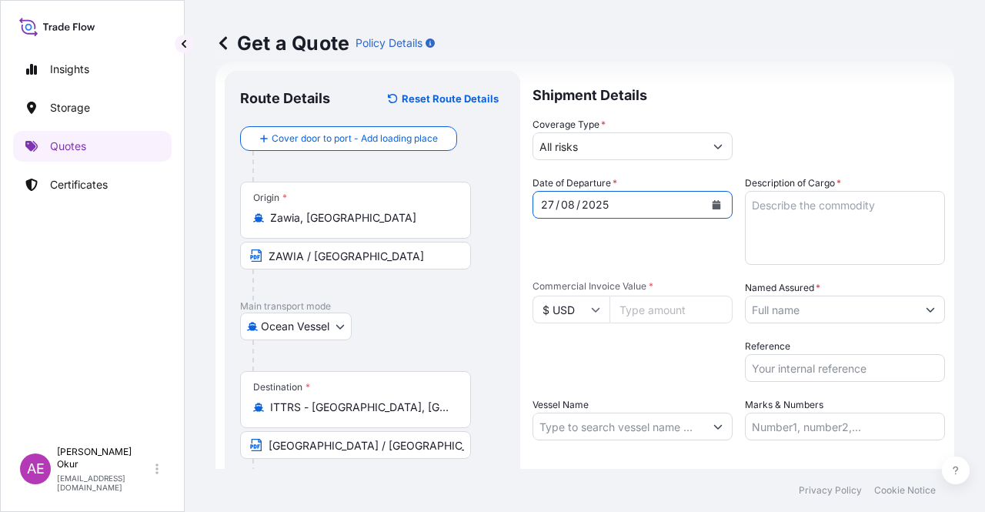
click at [792, 240] on textarea "Description of Cargo *" at bounding box center [845, 228] width 200 height 74
paste textarea "EL SHARARA CRUDE OIL"
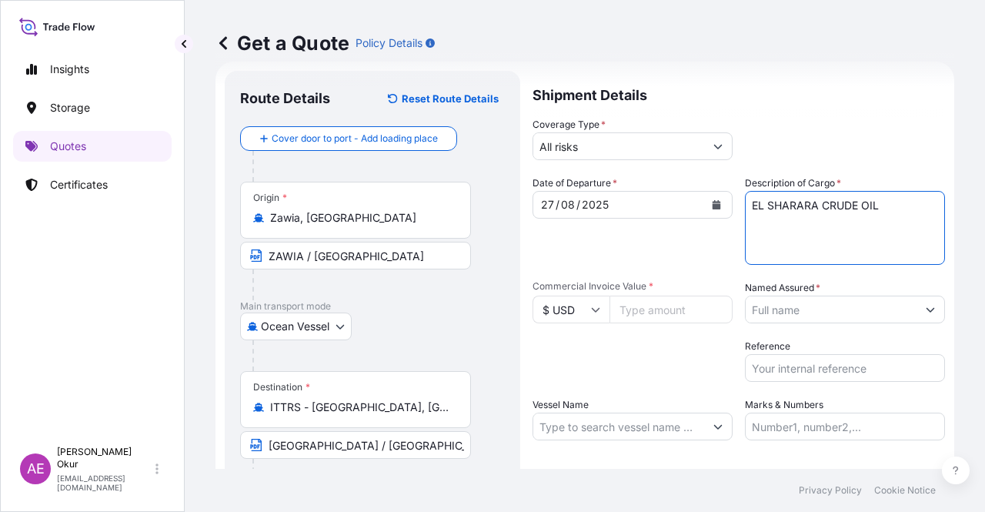
type textarea "EL SHARARA CRUDE OIL"
click at [651, 315] on input "Commercial Invoice Value *" at bounding box center [670, 309] width 123 height 28
paste input "45192653.53"
type input "45192653.53"
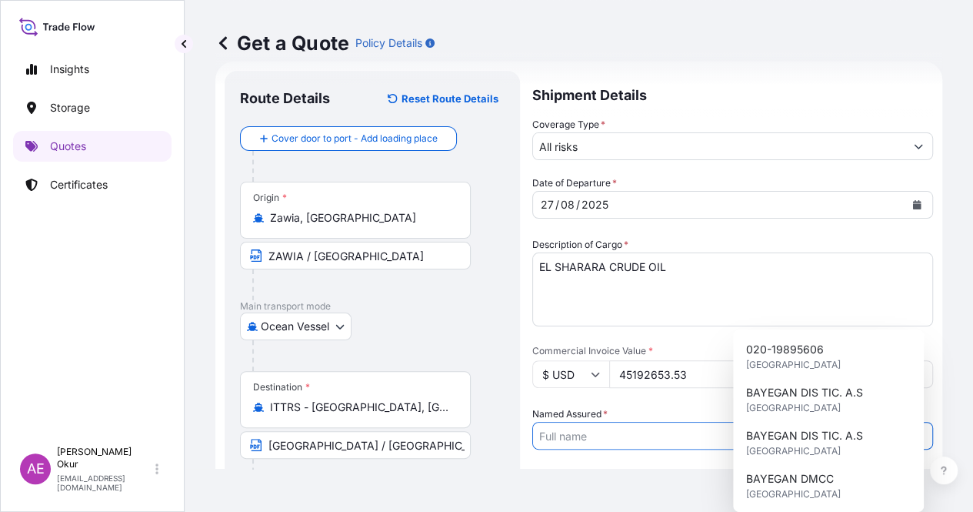
click at [789, 422] on input "Named Assured *" at bounding box center [719, 436] width 372 height 28
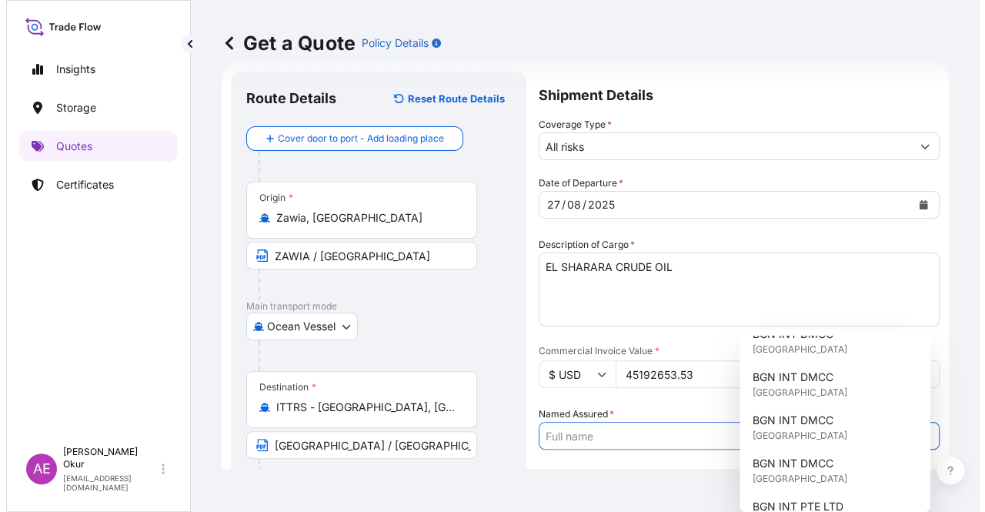
scroll to position [308, 0]
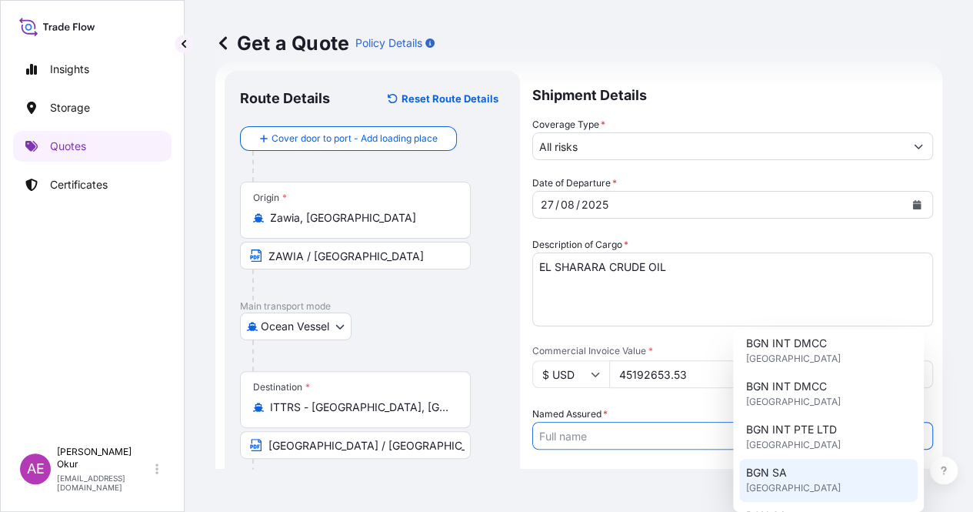
click at [789, 485] on span "[GEOGRAPHIC_DATA]" at bounding box center [792, 487] width 95 height 15
type input "BGN SA"
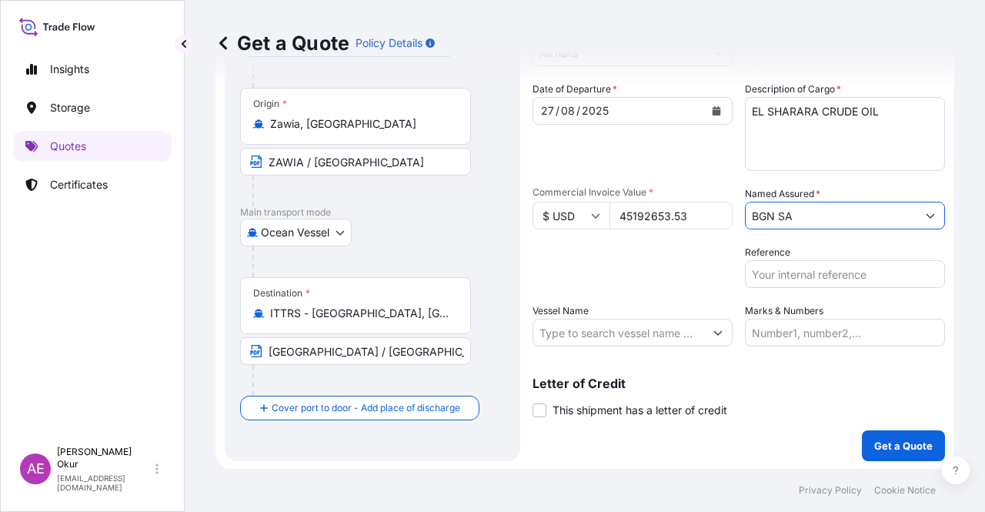
scroll to position [119, 0]
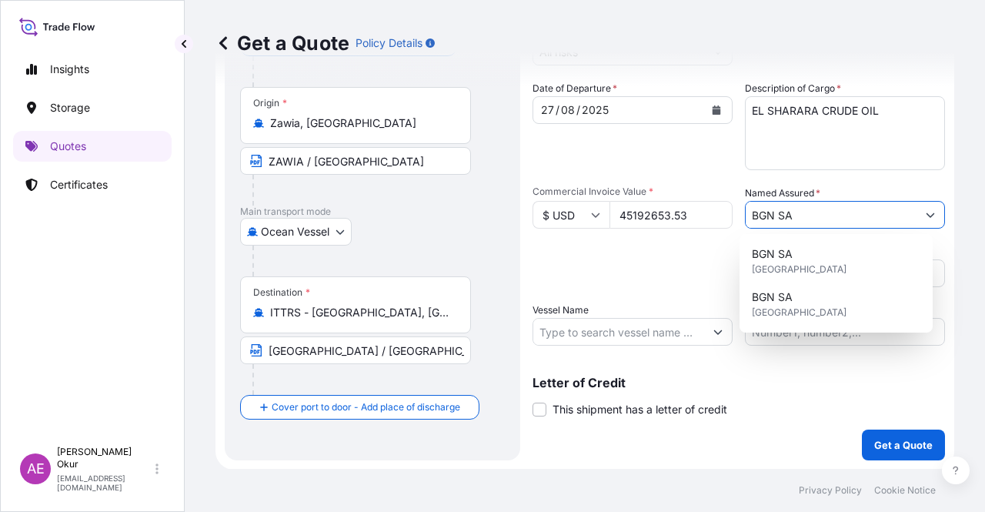
click at [609, 340] on input "Vessel Name" at bounding box center [618, 332] width 171 height 28
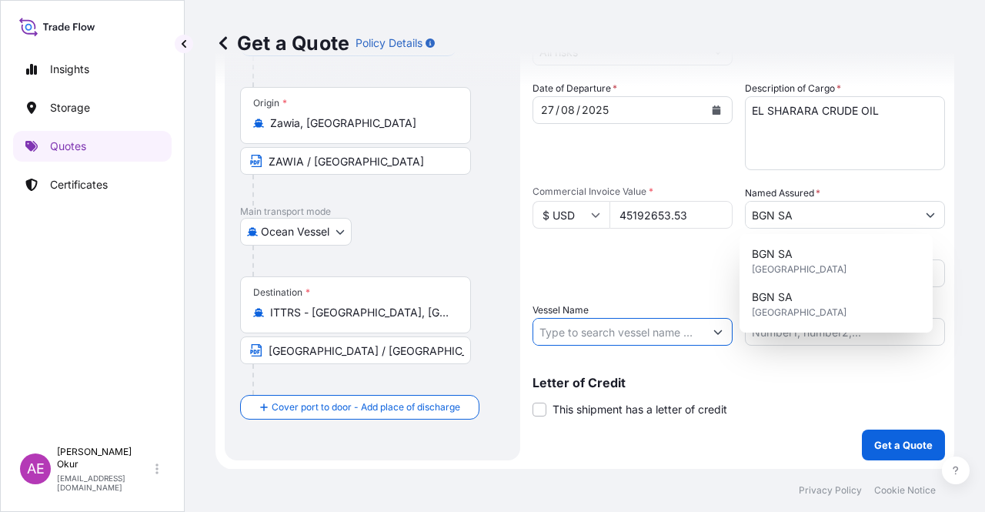
paste input "PROMETHEUS ENERGY"
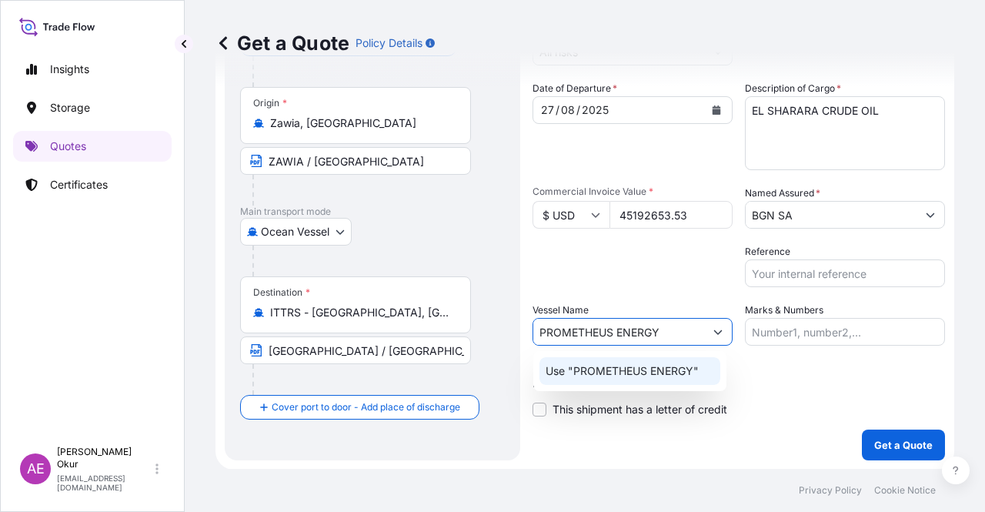
click at [626, 369] on p "Use "PROMETHEUS ENERGY"" at bounding box center [621, 370] width 153 height 15
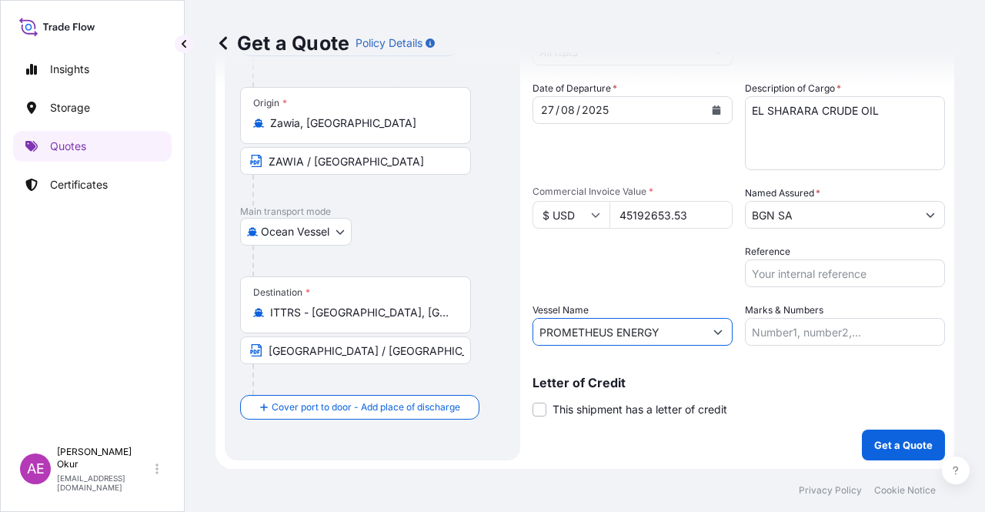
type input "PROMETHEUS ENERGY"
click at [789, 340] on input "Marks & Numbers" at bounding box center [845, 332] width 200 height 28
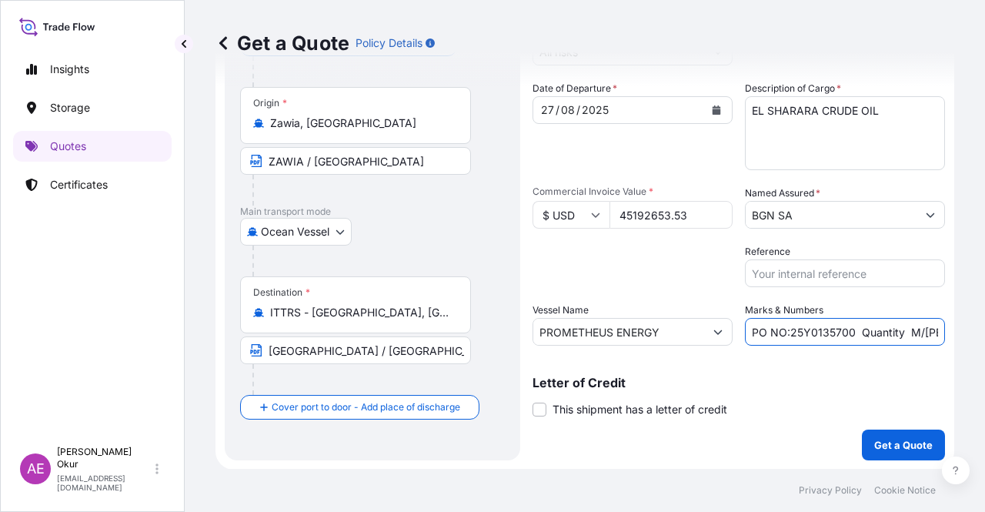
drag, startPoint x: 782, startPoint y: 330, endPoint x: 848, endPoint y: 335, distance: 66.3
click at [848, 335] on input "PO NO:25Y0135700 Quantity M/[PERSON_NAME]: 495,000 Premium: USD 54,04" at bounding box center [845, 332] width 200 height 28
paste input "2239"
drag, startPoint x: 902, startPoint y: 324, endPoint x: 955, endPoint y: 324, distance: 53.1
click at [965, 324] on div "Get a Quote Policy Details Route Details Reset Route Details Cover door to port…" at bounding box center [585, 234] width 800 height 469
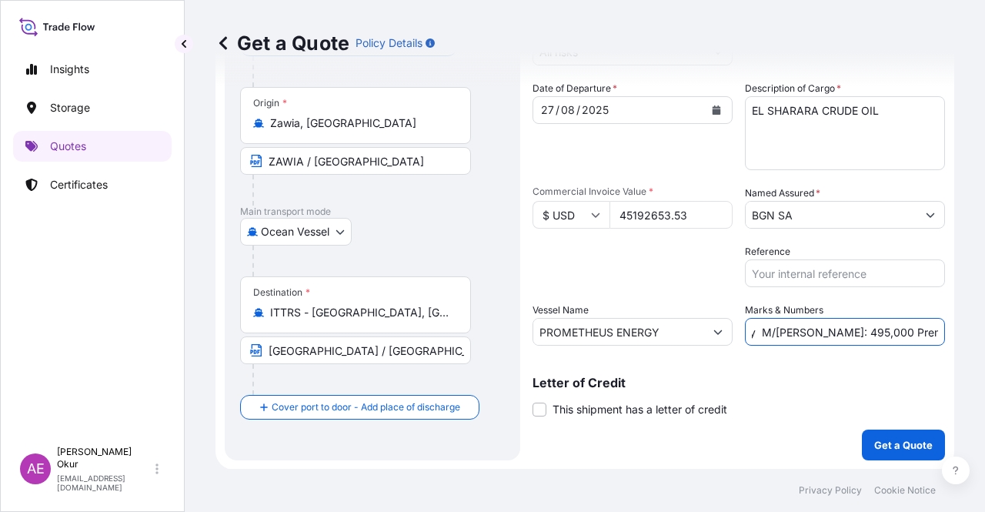
scroll to position [0, 175]
click at [855, 332] on input "PO NO:25Y0223900 Quantity M/[PERSON_NAME]: 495,000 Premium: USD 54,04" at bounding box center [845, 332] width 200 height 28
drag, startPoint x: 774, startPoint y: 328, endPoint x: 814, endPoint y: 332, distance: 40.1
click at [814, 332] on input "PO NO:25Y0223900 Quantity M/[PERSON_NAME]: 495,000 Premium: USD 54,04" at bounding box center [845, 332] width 200 height 28
paste input "77.433,419"
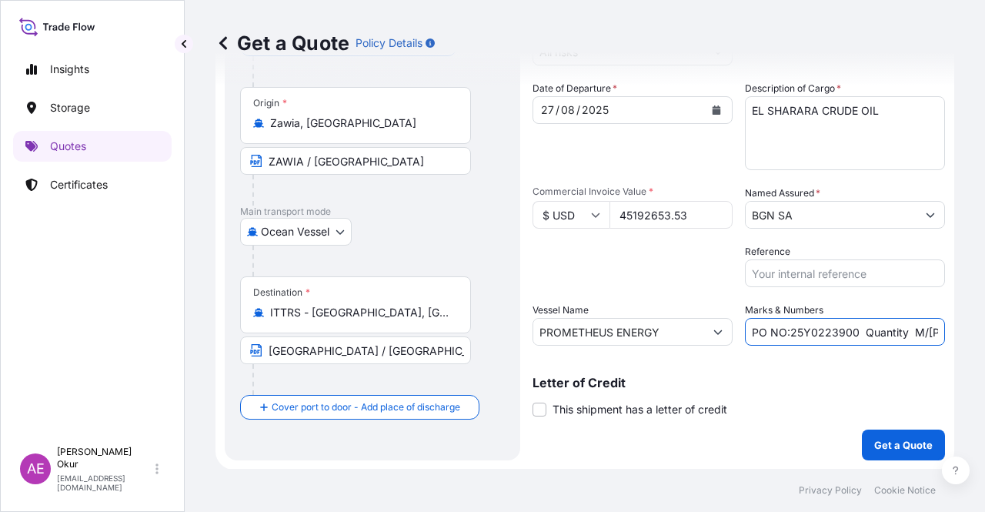
scroll to position [0, 188]
drag, startPoint x: 891, startPoint y: 335, endPoint x: 984, endPoint y: 332, distance: 93.2
click at [984, 332] on div "Get a Quote Policy Details Route Details Reset Route Details Cover door to port…" at bounding box center [585, 234] width 800 height 469
click at [849, 326] on input "PO NO:25Y0223900 Quantity M/[PERSON_NAME]: 77.433,419 Premium: USD 54,04" at bounding box center [845, 332] width 200 height 28
drag, startPoint x: 898, startPoint y: 330, endPoint x: 981, endPoint y: 342, distance: 84.0
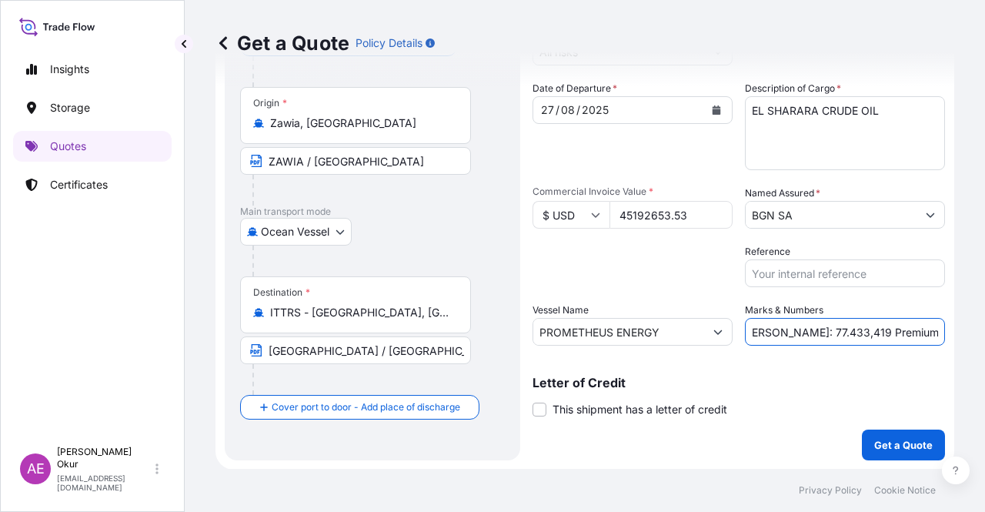
click at [984, 334] on div "Get a Quote Policy Details Route Details Reset Route Details Cover door to port…" at bounding box center [585, 234] width 800 height 469
paste input "4.971,19"
type input "PO NO:25Y0223900 Quantity M/[PERSON_NAME]: 77.433,419 Premium: USD 4.971,19"
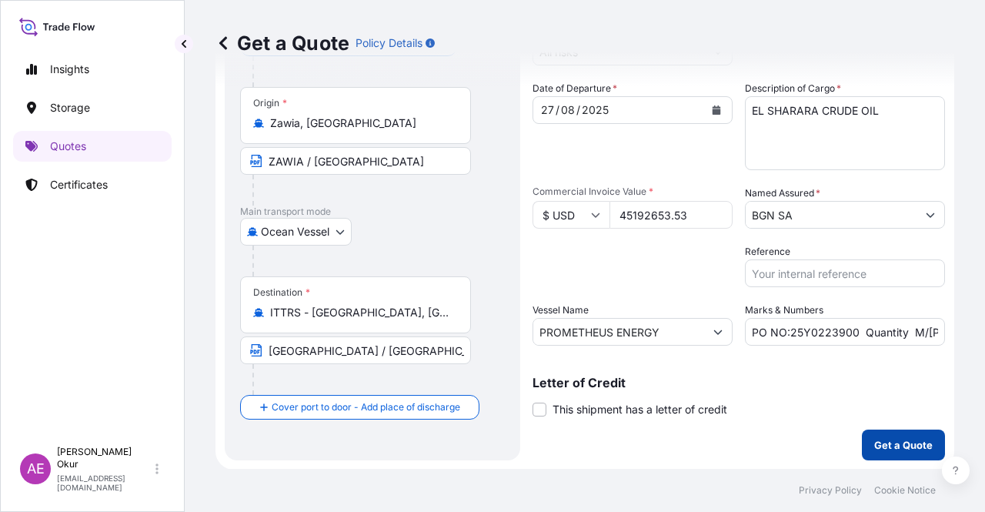
click at [901, 446] on p "Get a Quote" at bounding box center [903, 444] width 58 height 15
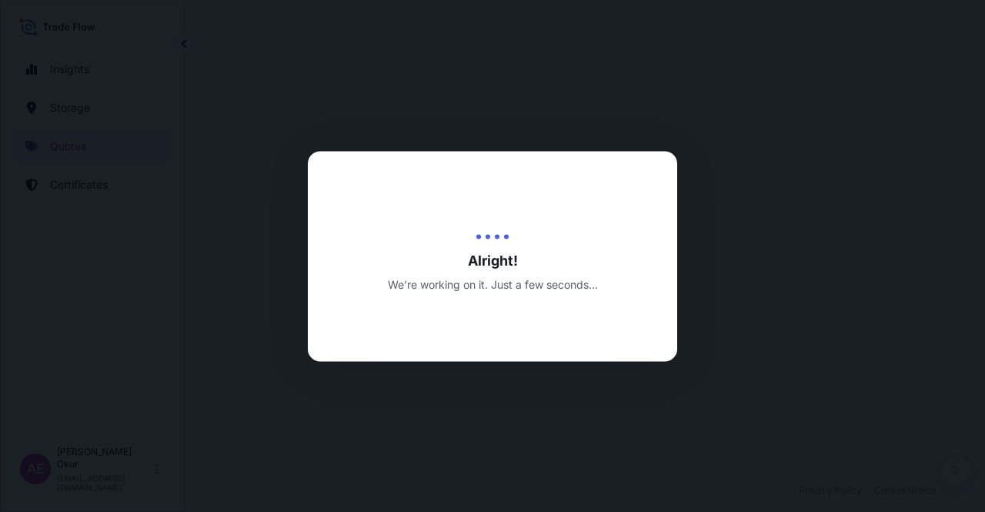
select select "Ocean Vessel"
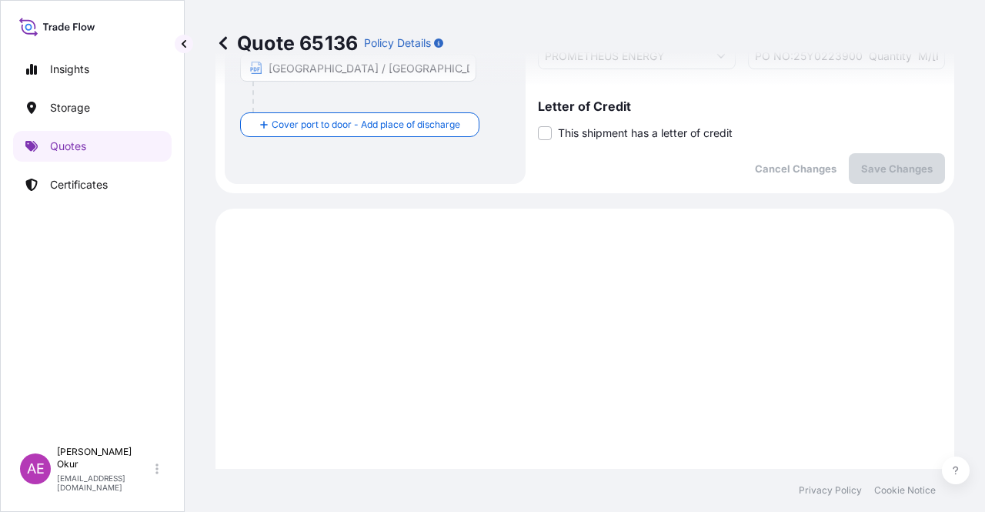
scroll to position [526, 0]
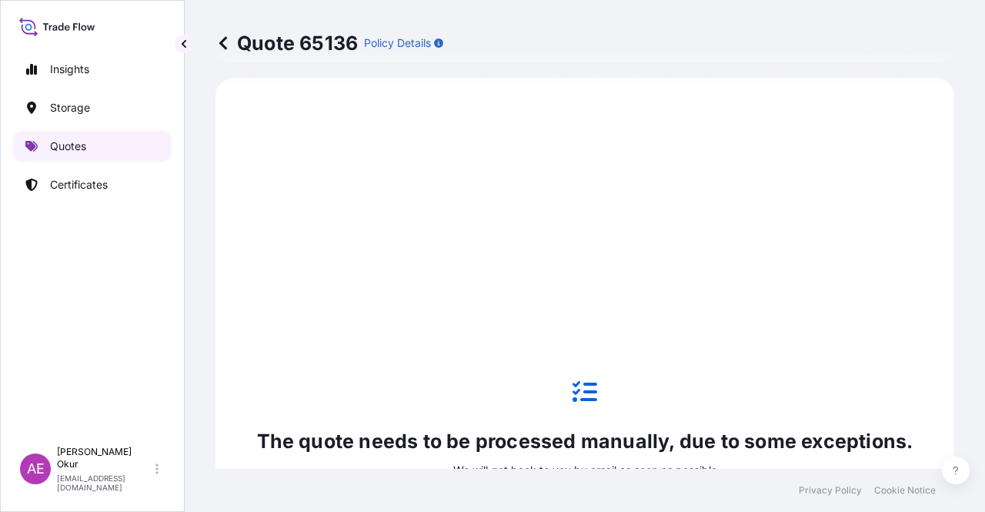
click at [87, 139] on link "Quotes" at bounding box center [92, 146] width 158 height 31
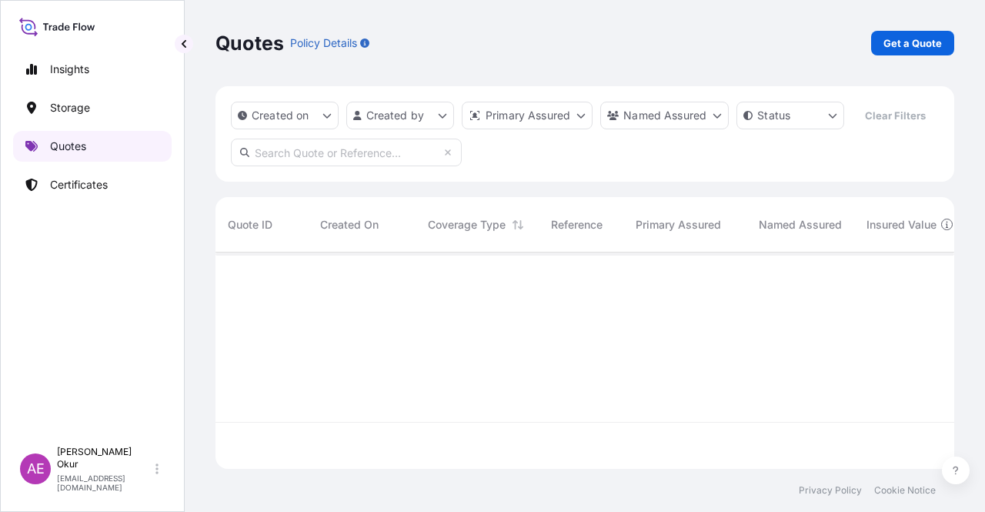
scroll to position [213, 726]
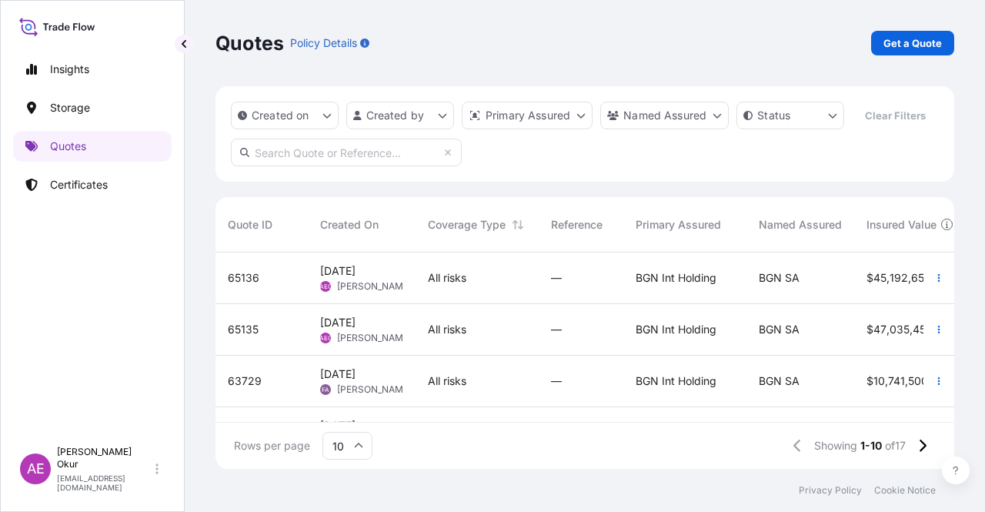
click at [423, 323] on div "All risks" at bounding box center [476, 330] width 123 height 52
select select "Ocean Vessel"
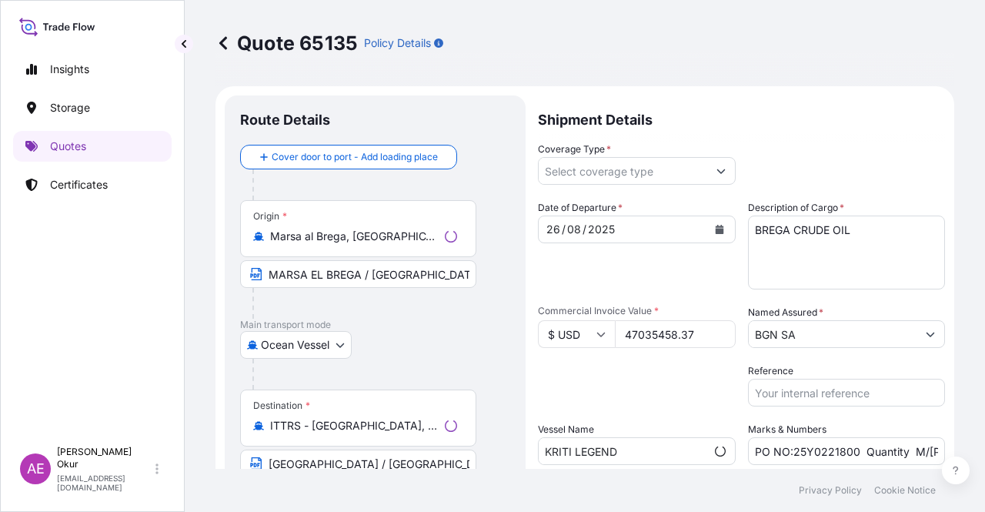
type input "All risks"
click at [69, 148] on p "Quotes" at bounding box center [68, 145] width 36 height 15
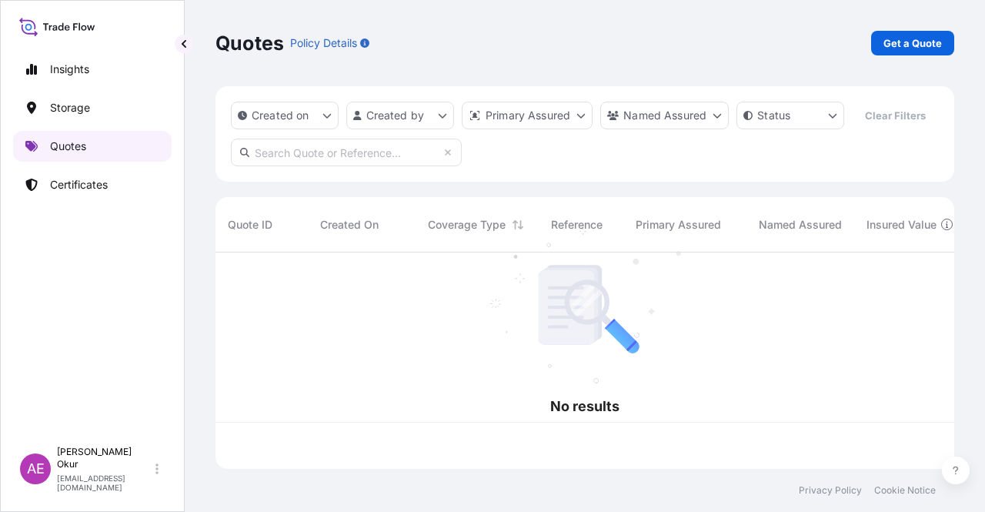
scroll to position [213, 726]
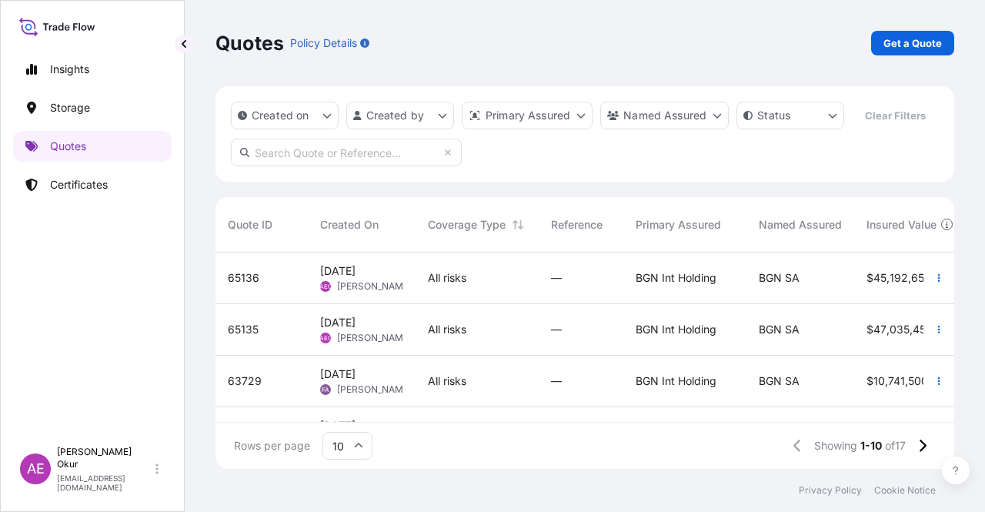
click at [327, 278] on span "[DATE]" at bounding box center [337, 270] width 35 height 15
select select "Ocean Vessel"
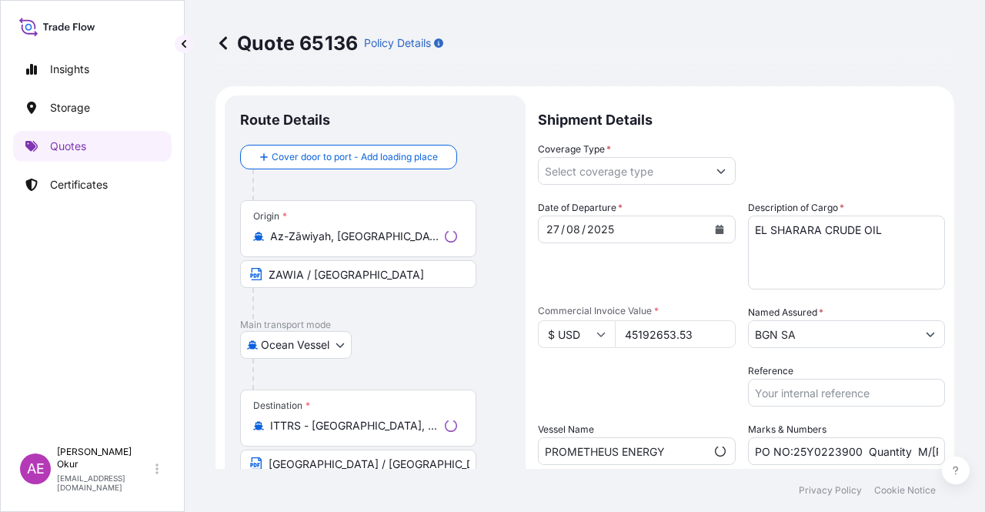
type input "All risks"
click at [100, 142] on link "Quotes" at bounding box center [92, 146] width 158 height 31
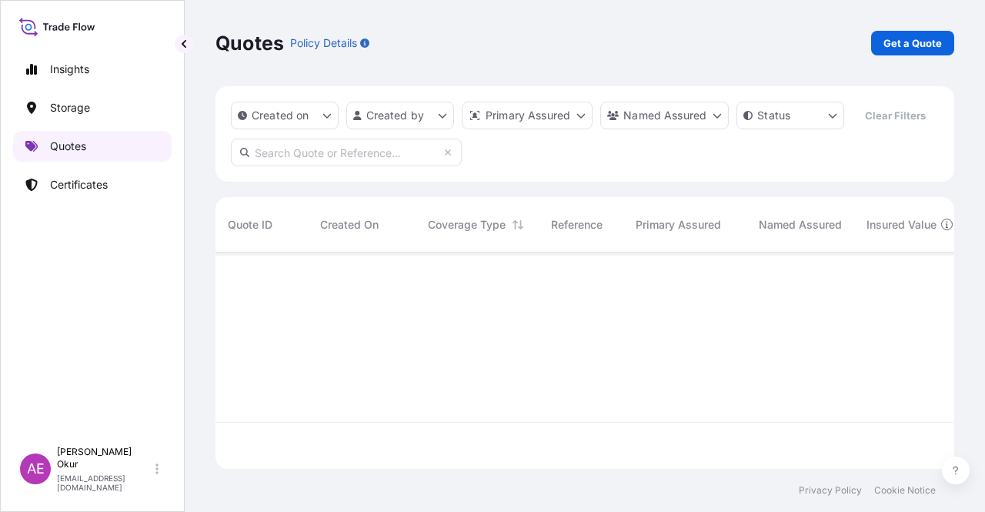
scroll to position [213, 726]
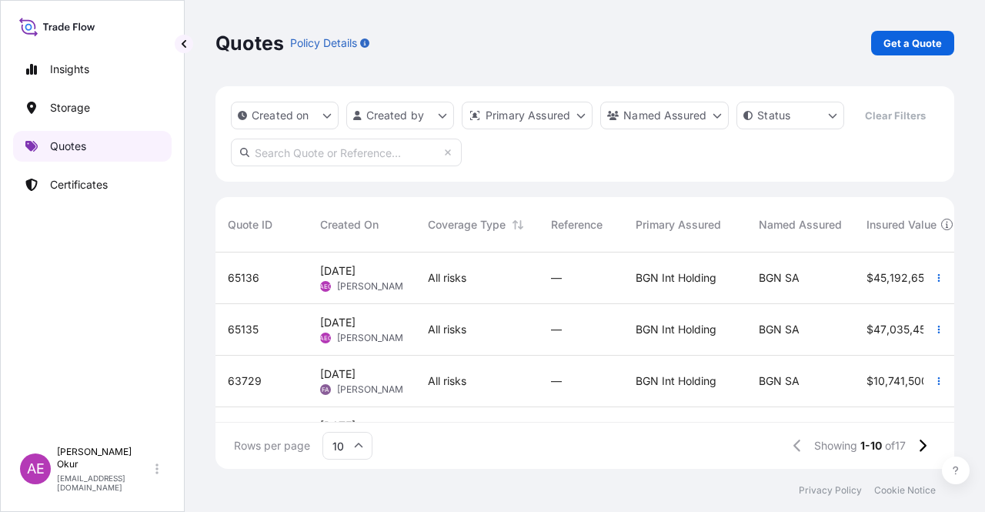
click at [95, 148] on link "Quotes" at bounding box center [92, 146] width 158 height 31
click at [94, 187] on p "Certificates" at bounding box center [79, 184] width 58 height 15
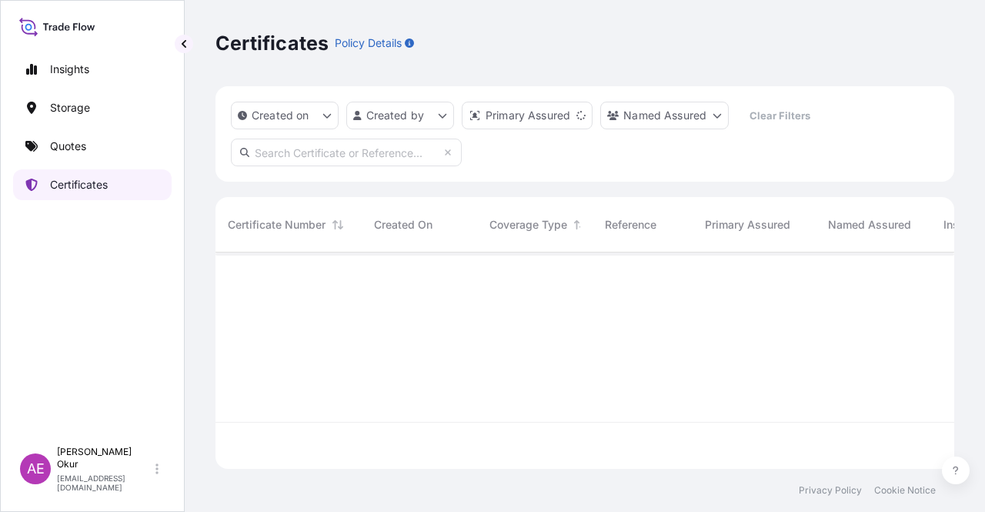
scroll to position [213, 726]
click at [108, 142] on link "Quotes" at bounding box center [92, 146] width 158 height 31
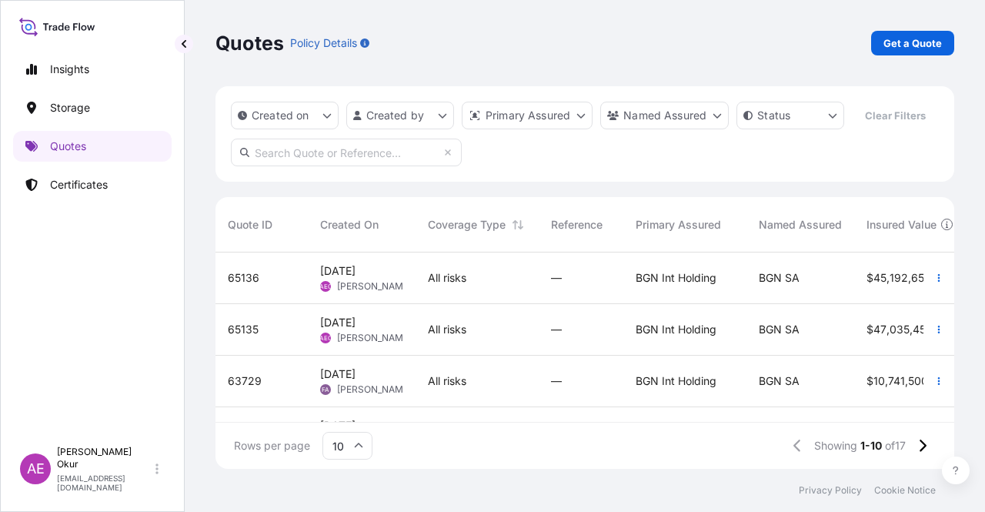
click at [426, 329] on div "All risks" at bounding box center [476, 330] width 123 height 52
select select "Ocean Vessel"
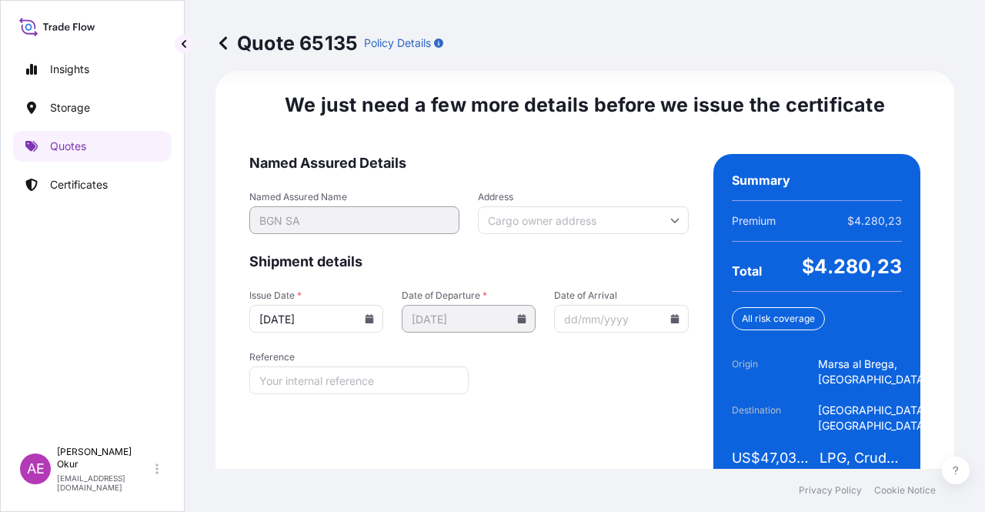
scroll to position [1966, 0]
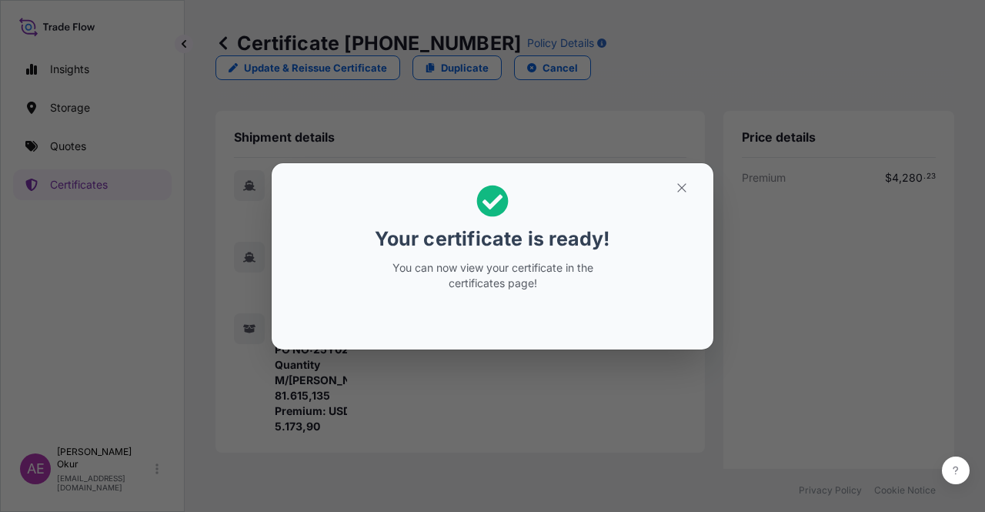
click at [677, 187] on icon "button" at bounding box center [682, 188] width 14 height 14
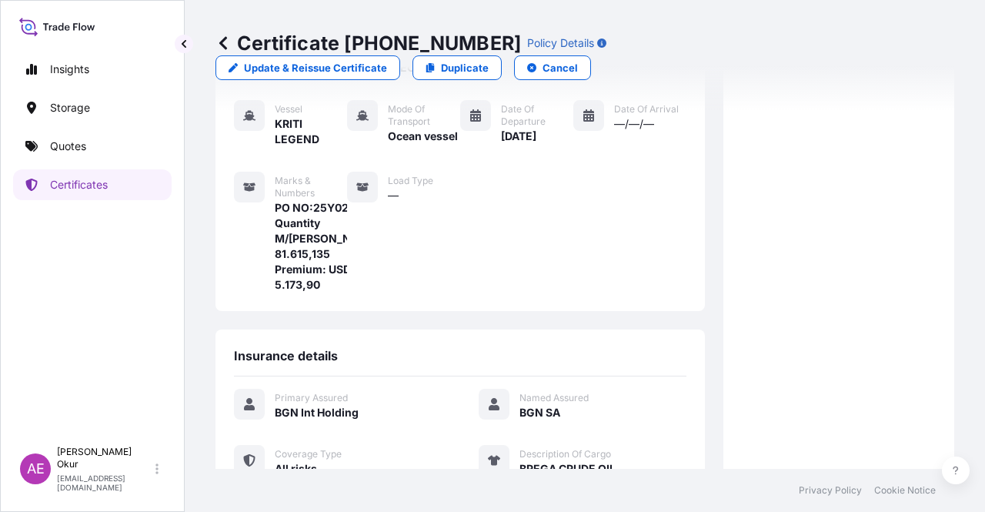
scroll to position [385, 0]
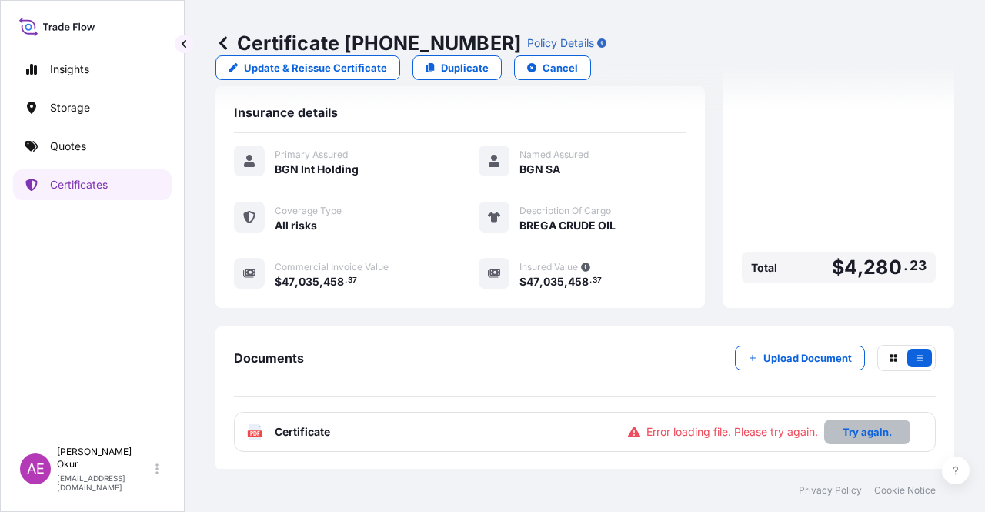
click at [849, 421] on button "Try again." at bounding box center [867, 431] width 86 height 25
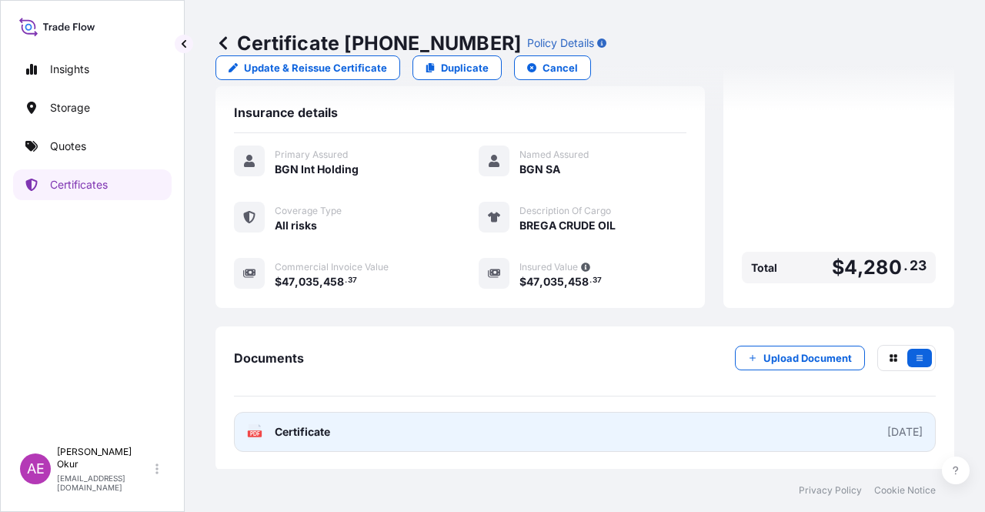
click at [307, 435] on span "Certificate" at bounding box center [302, 431] width 55 height 15
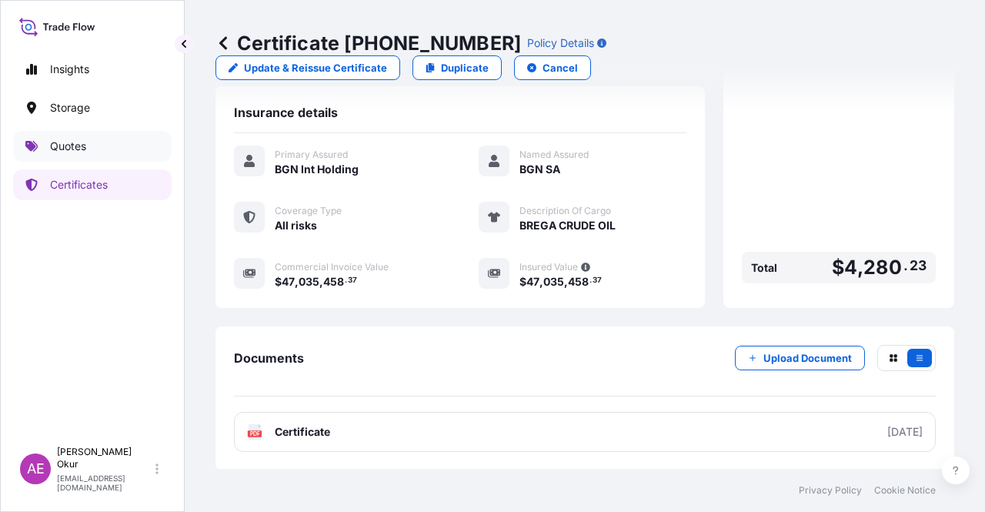
click at [112, 147] on link "Quotes" at bounding box center [92, 146] width 158 height 31
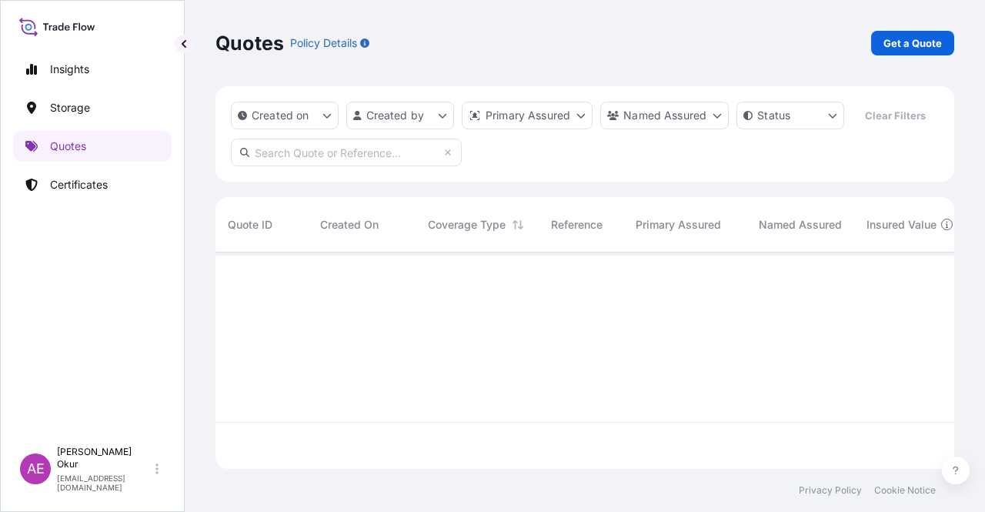
scroll to position [213, 726]
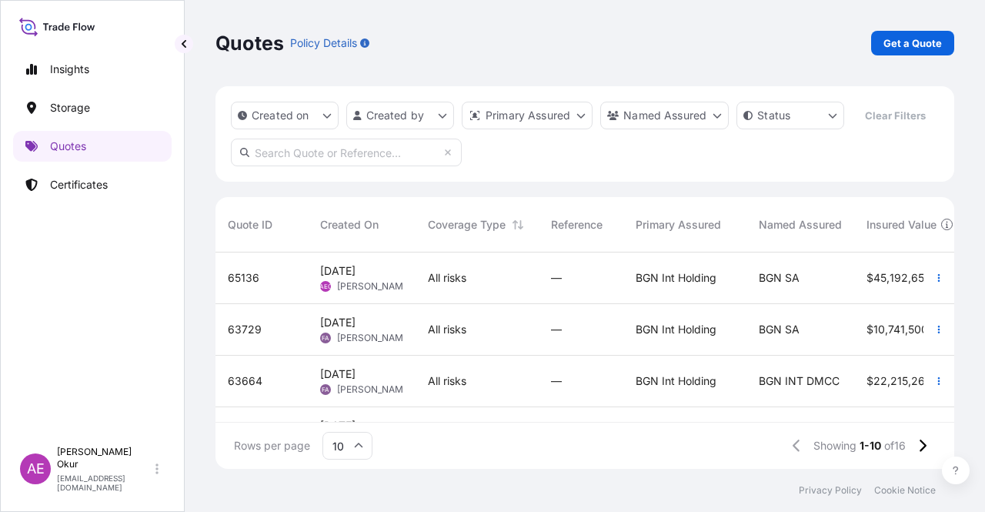
click at [435, 273] on span "All risks" at bounding box center [447, 277] width 38 height 15
select select "Ocean Vessel"
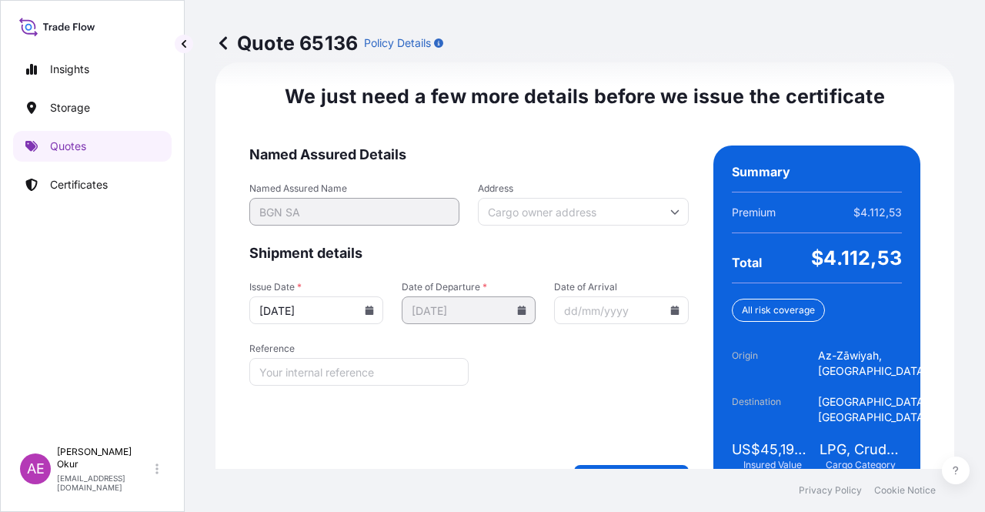
scroll to position [1966, 0]
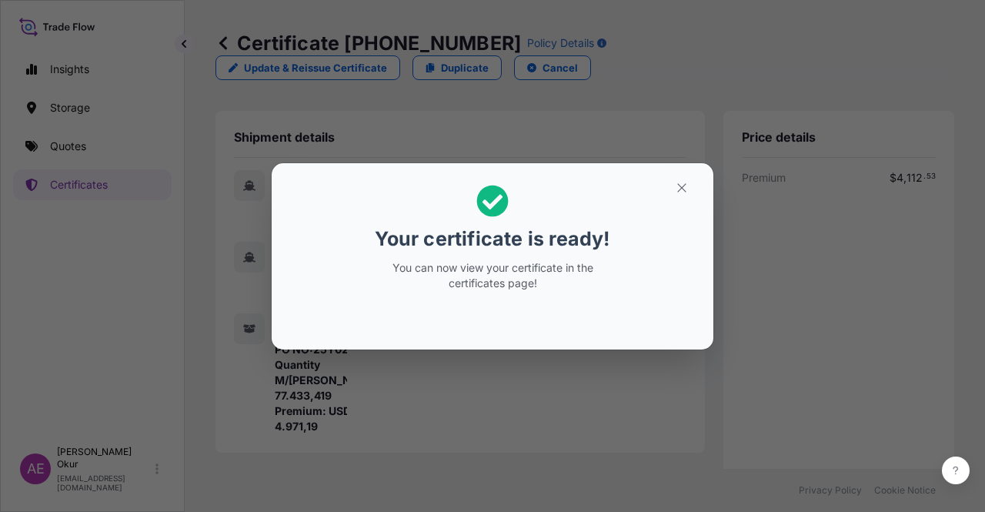
click at [697, 185] on button "button" at bounding box center [681, 187] width 38 height 25
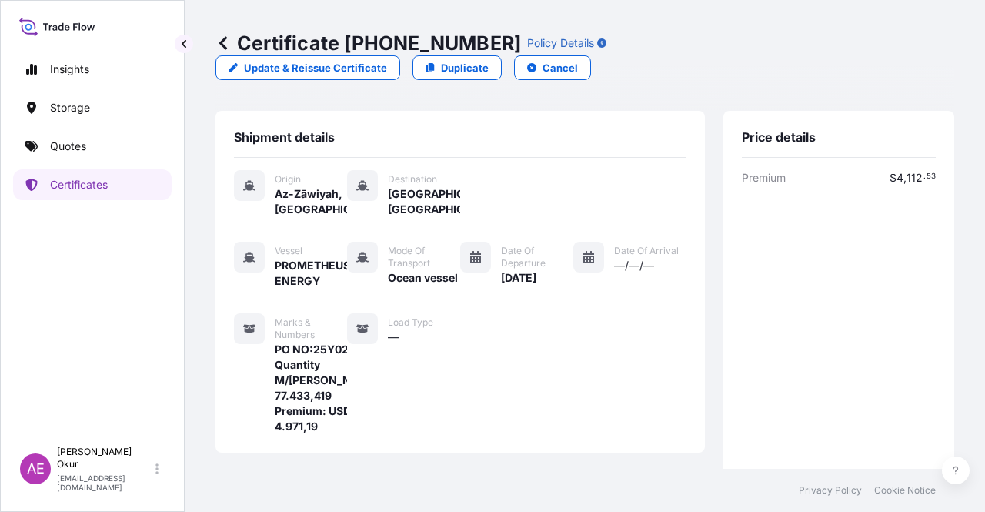
scroll to position [385, 0]
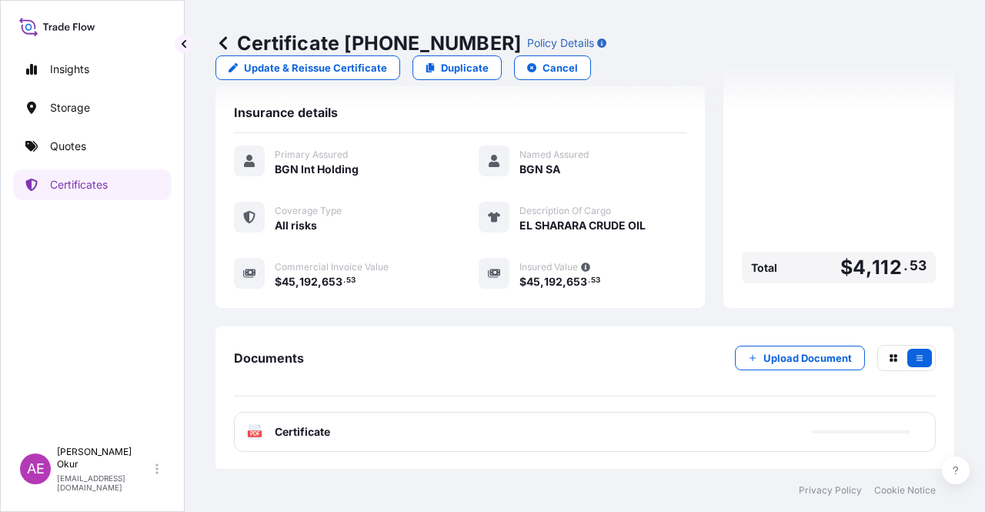
click at [275, 425] on span "Certificate" at bounding box center [302, 431] width 55 height 15
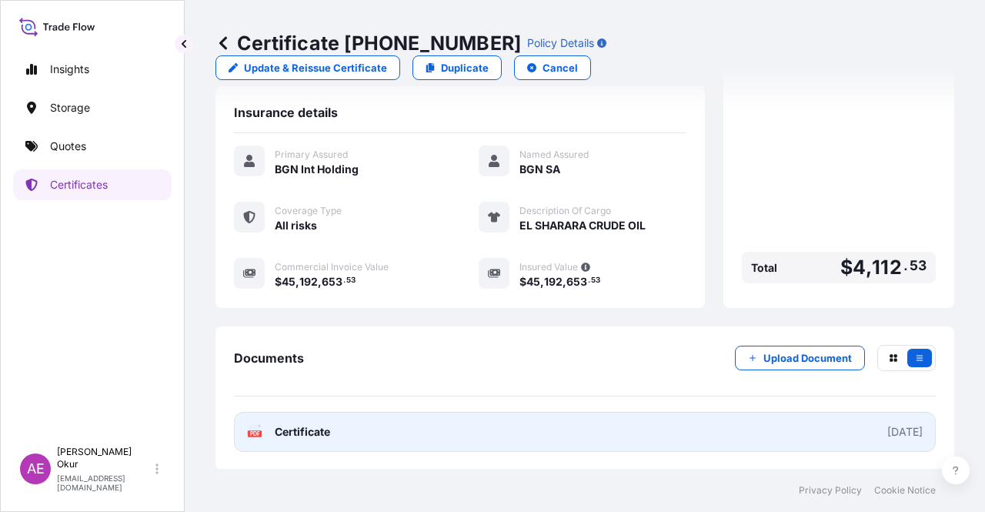
click at [308, 424] on span "Certificate" at bounding box center [302, 431] width 55 height 15
